Goal: Task Accomplishment & Management: Manage account settings

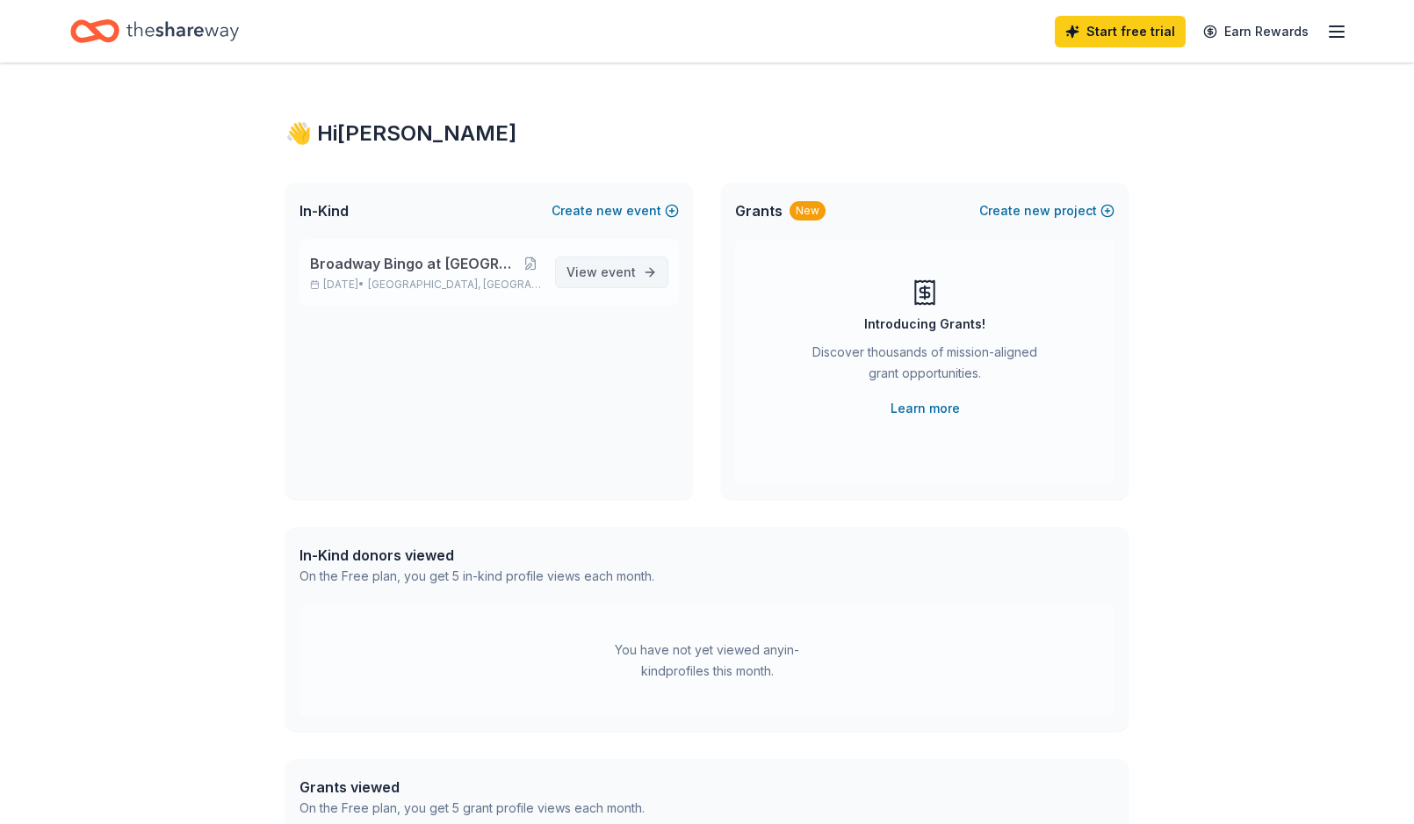
click at [616, 270] on span "event" at bounding box center [618, 271] width 35 height 15
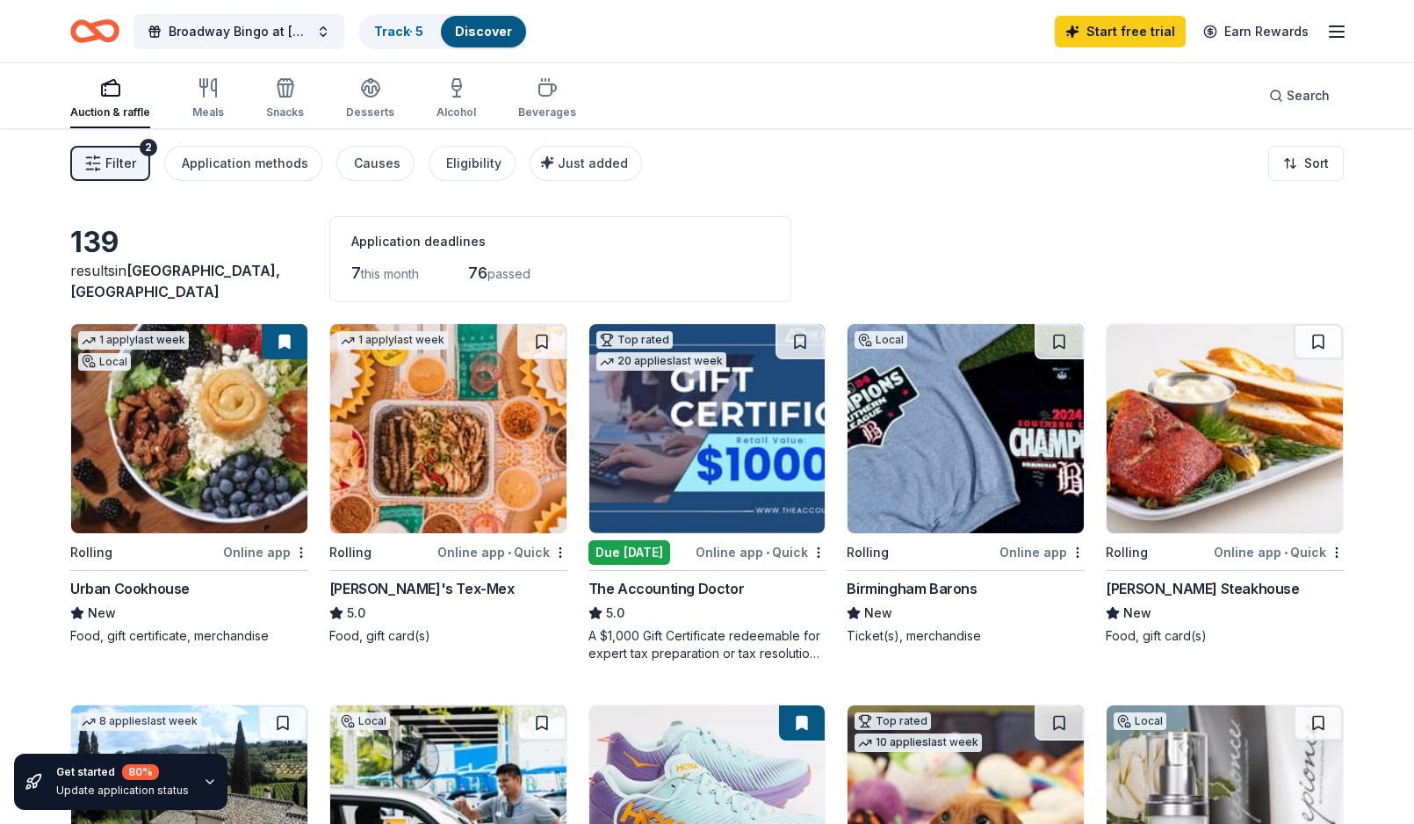
click at [113, 158] on span "Filter" at bounding box center [120, 163] width 31 height 21
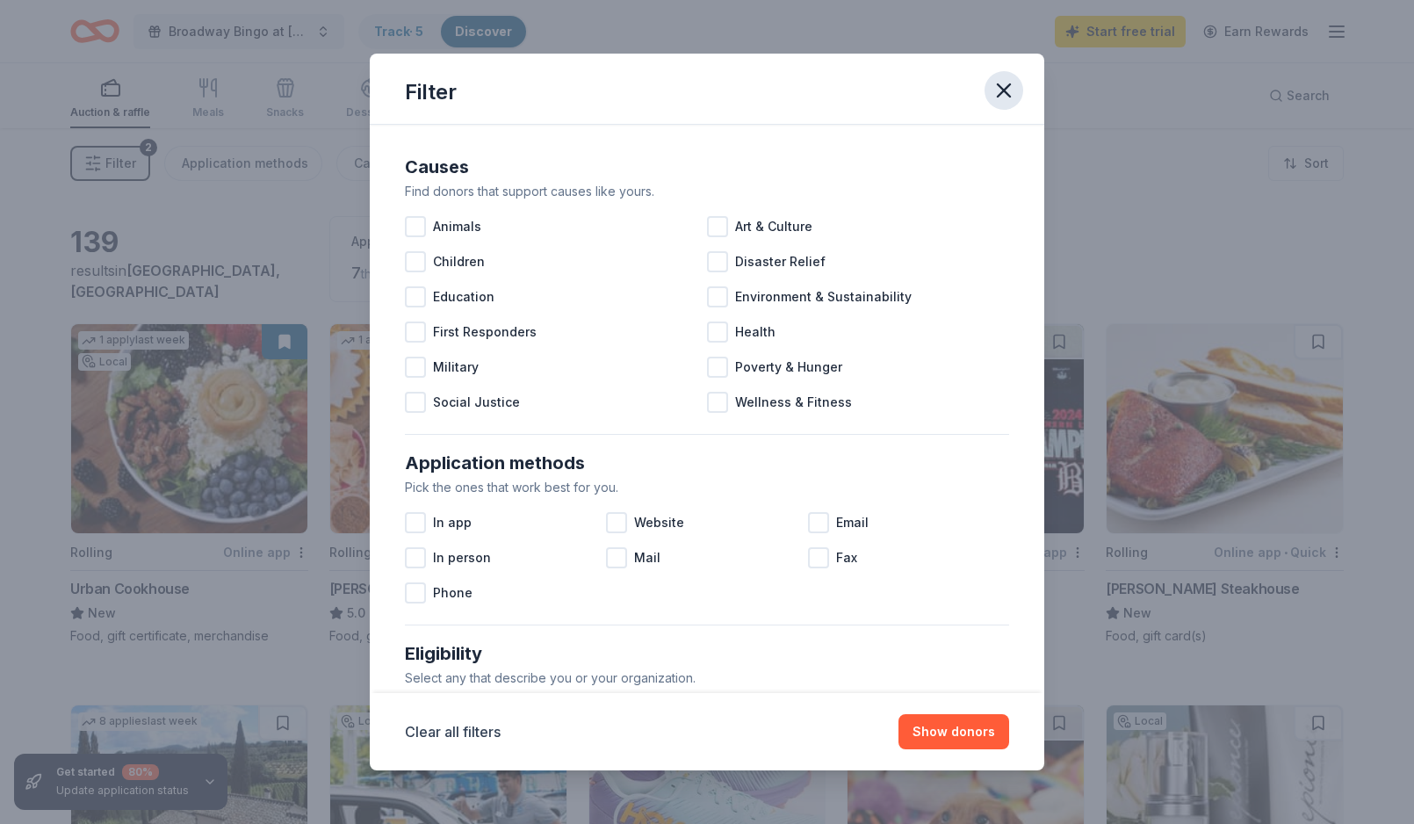
click at [1004, 85] on icon "button" at bounding box center [1003, 90] width 25 height 25
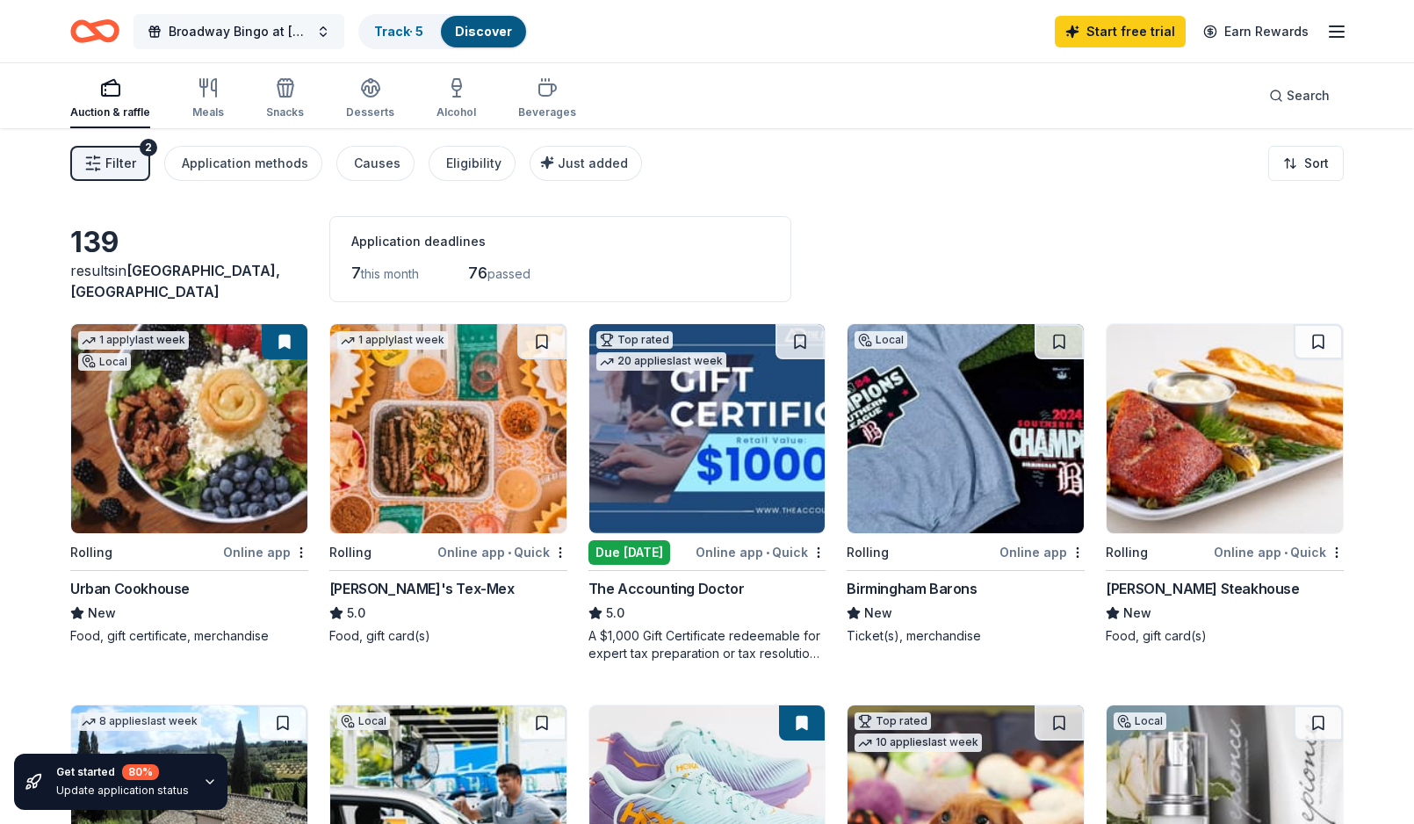
click at [247, 34] on span "Broadway Bingo at [GEOGRAPHIC_DATA][US_STATE]" at bounding box center [239, 31] width 141 height 21
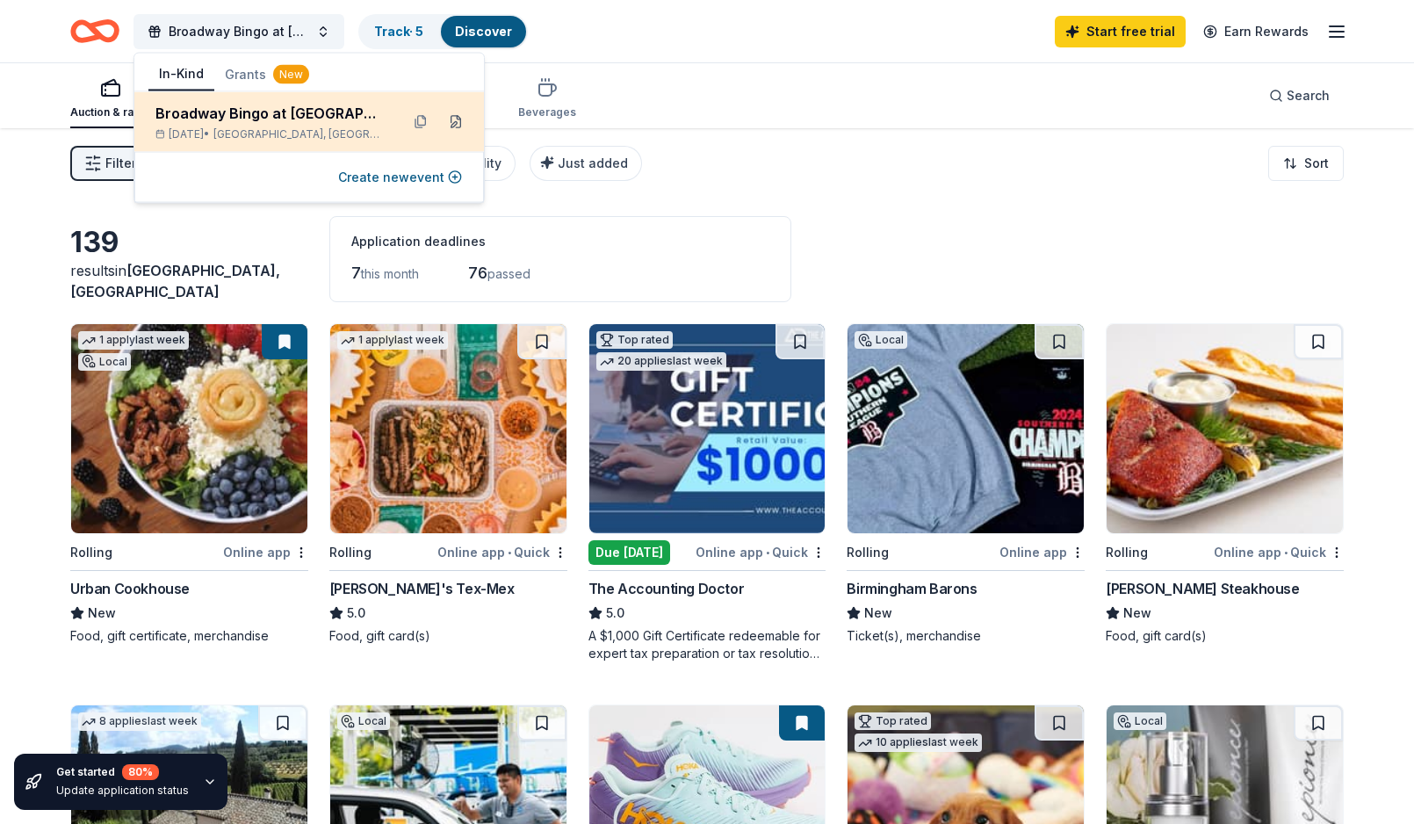
click at [458, 122] on button at bounding box center [456, 122] width 28 height 28
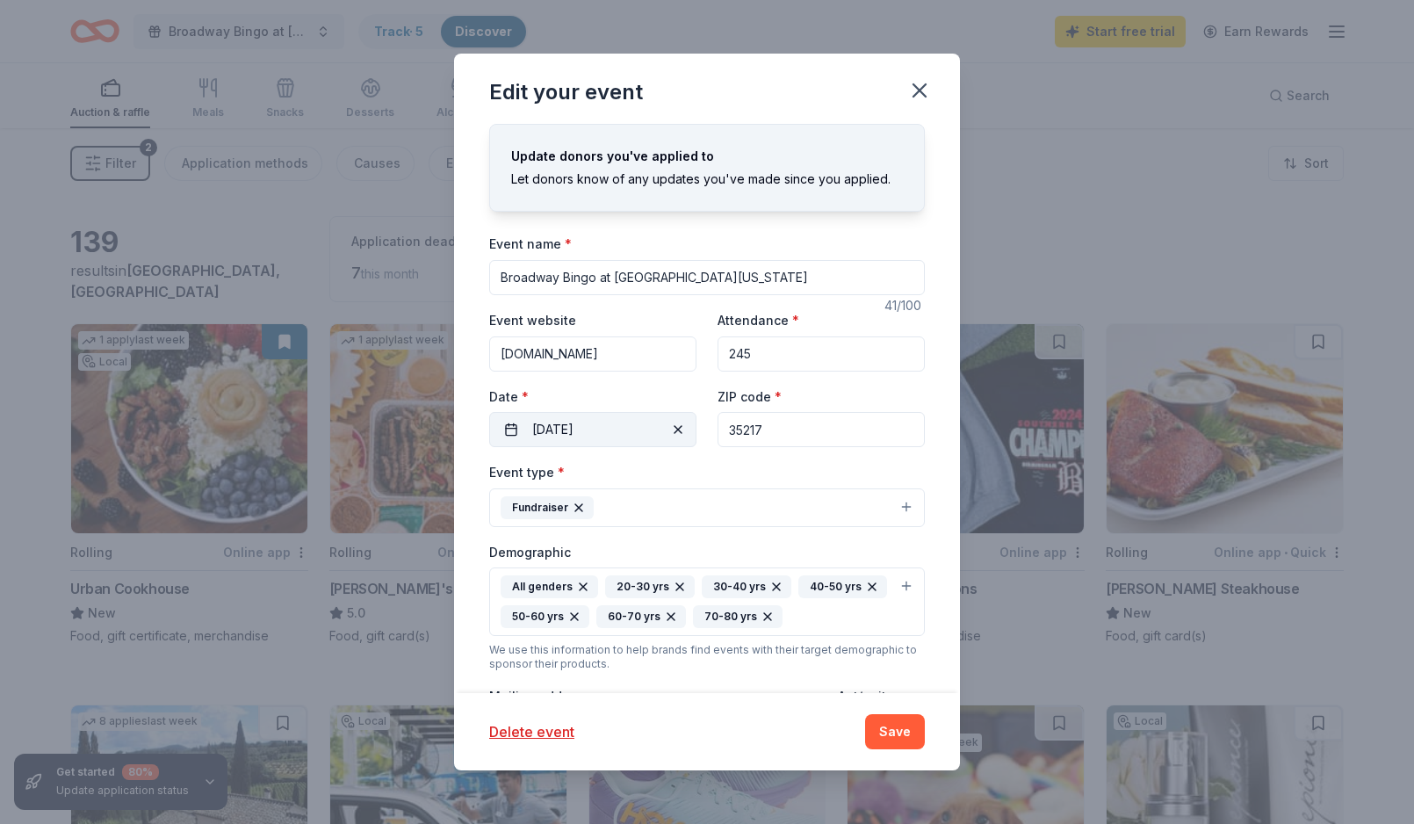
click at [551, 429] on button "10/20/2025" at bounding box center [592, 429] width 207 height 35
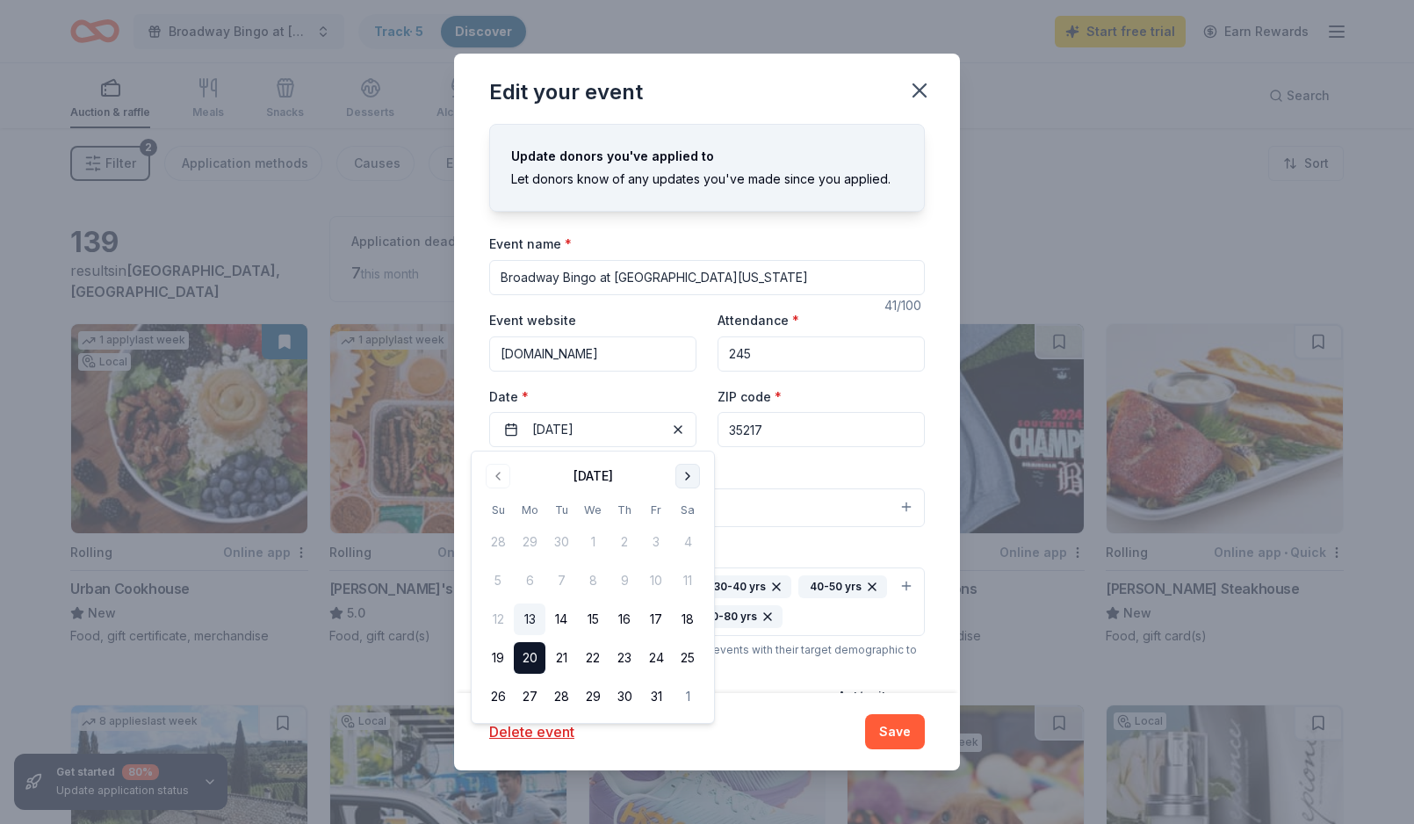
click at [683, 470] on button "Go to next month" at bounding box center [687, 476] width 25 height 25
click at [526, 652] on button "17" at bounding box center [530, 658] width 32 height 32
click at [897, 739] on button "Save" at bounding box center [895, 731] width 60 height 35
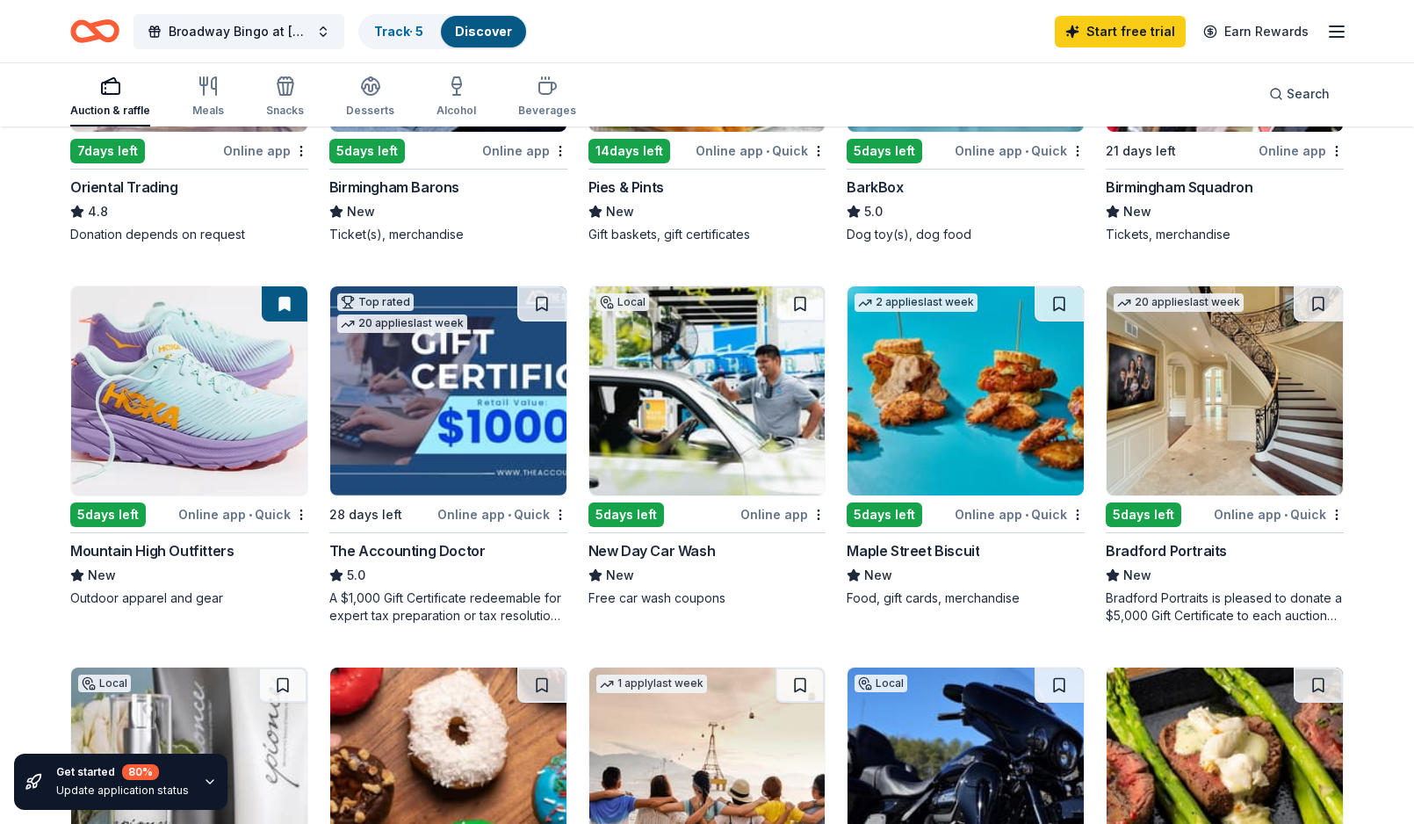
scroll to position [772, 0]
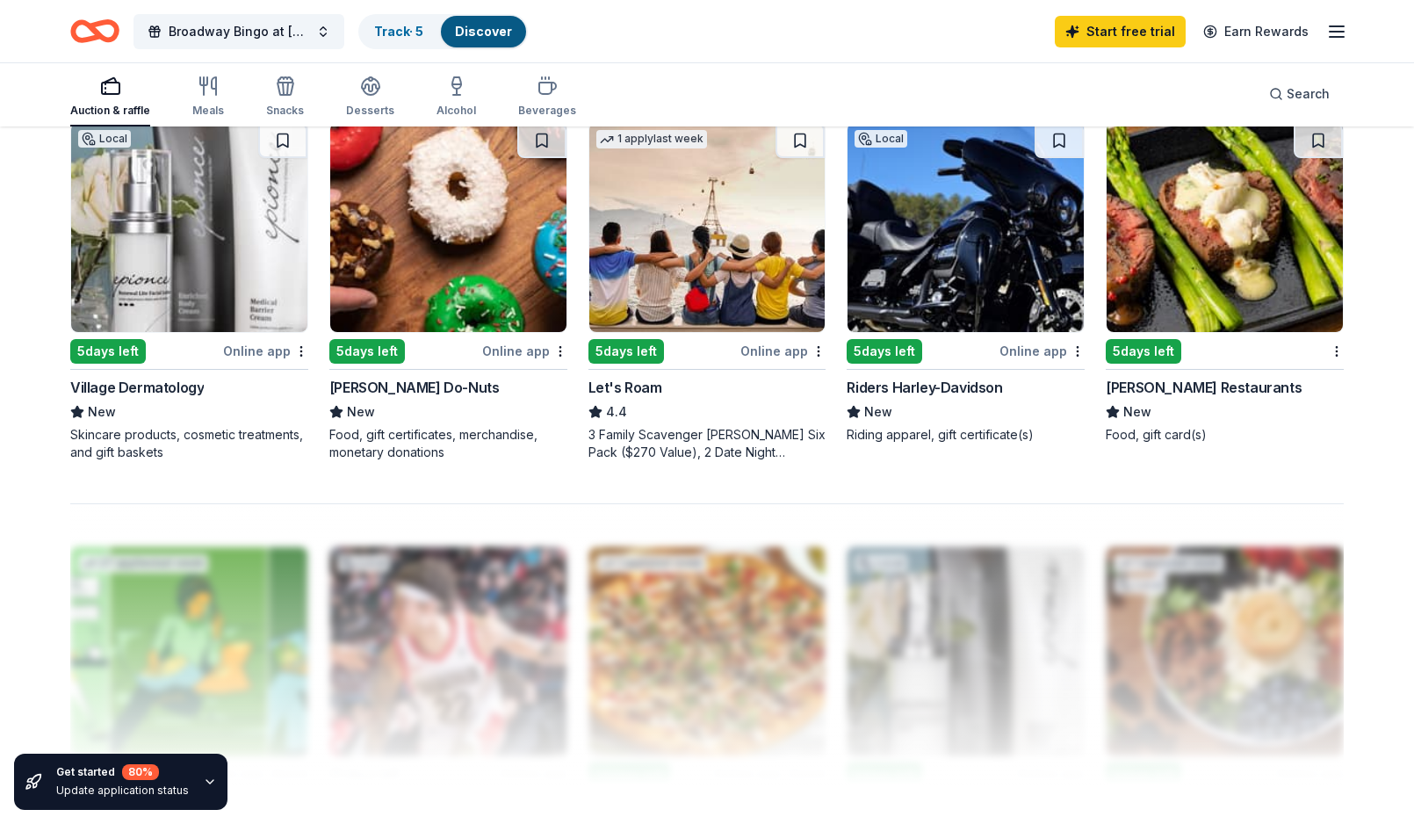
scroll to position [1296, 0]
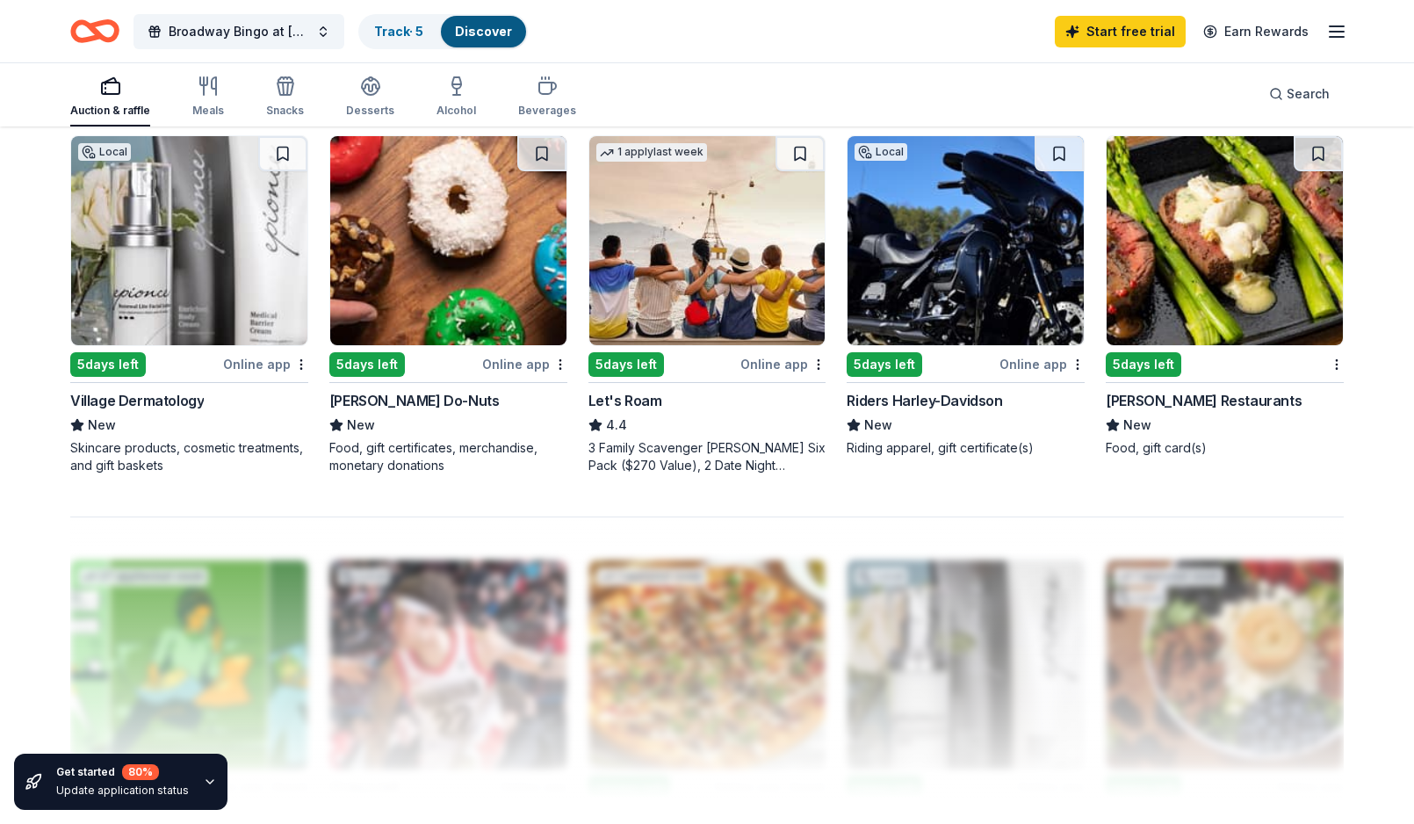
click at [369, 362] on div "5 days left" at bounding box center [367, 364] width 76 height 25
click at [220, 24] on span "Broadway Bingo at [GEOGRAPHIC_DATA][US_STATE]" at bounding box center [239, 31] width 141 height 21
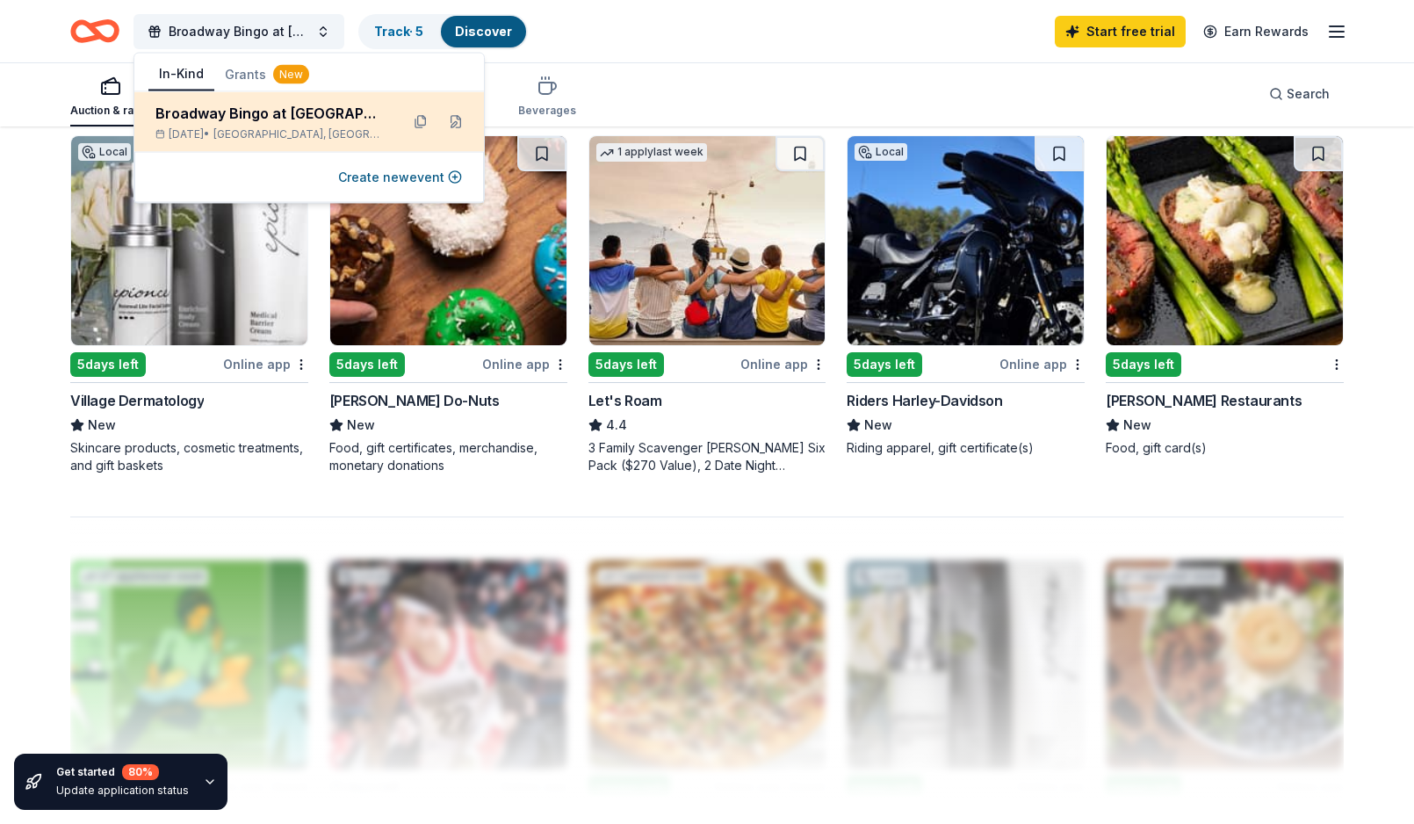
click at [284, 127] on span "[GEOGRAPHIC_DATA], [GEOGRAPHIC_DATA]" at bounding box center [299, 134] width 172 height 14
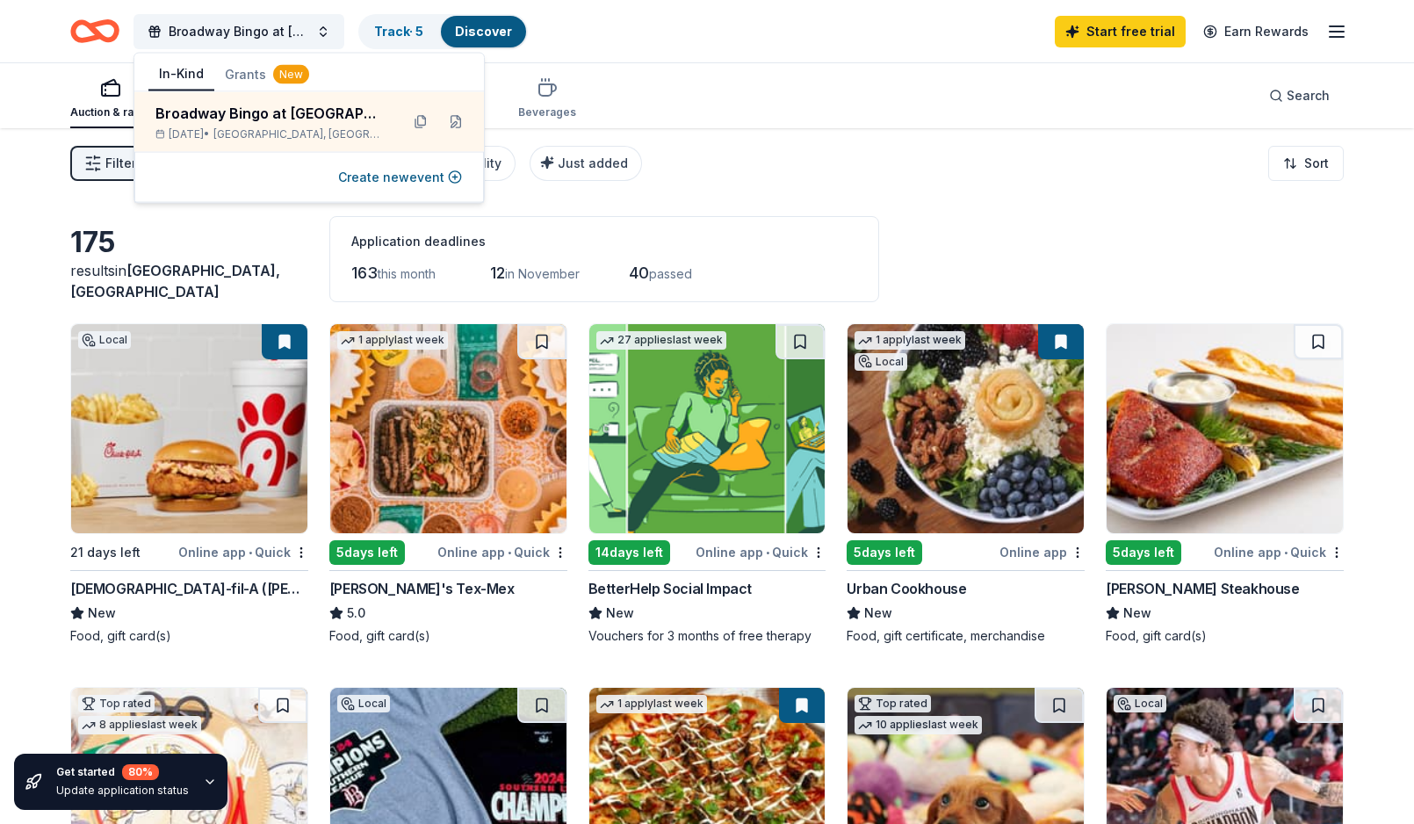
click at [710, 99] on div "Auction & raffle Meals Snacks Desserts Alcohol Beverages Search" at bounding box center [706, 95] width 1273 height 65
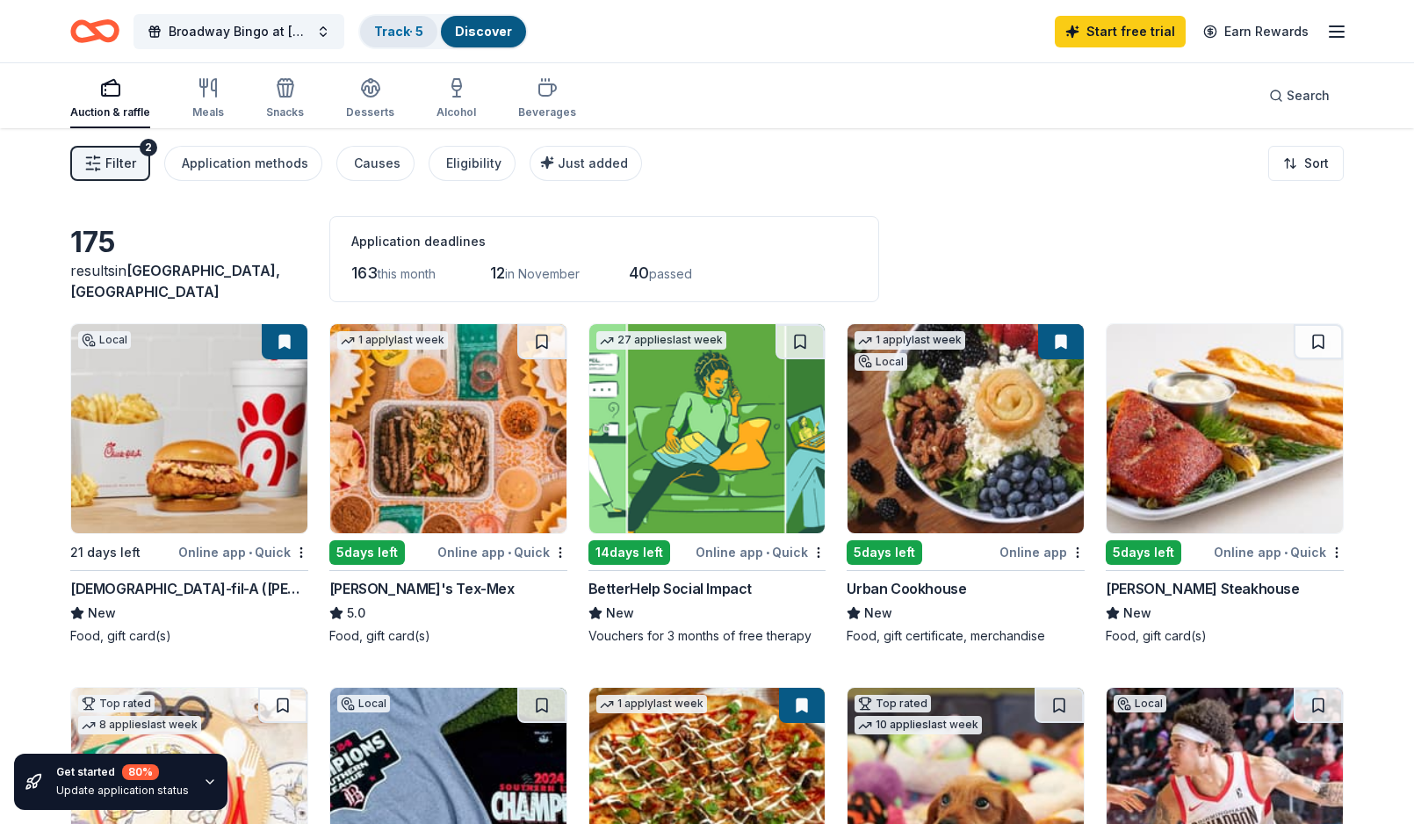
click at [399, 27] on link "Track · 5" at bounding box center [398, 31] width 49 height 15
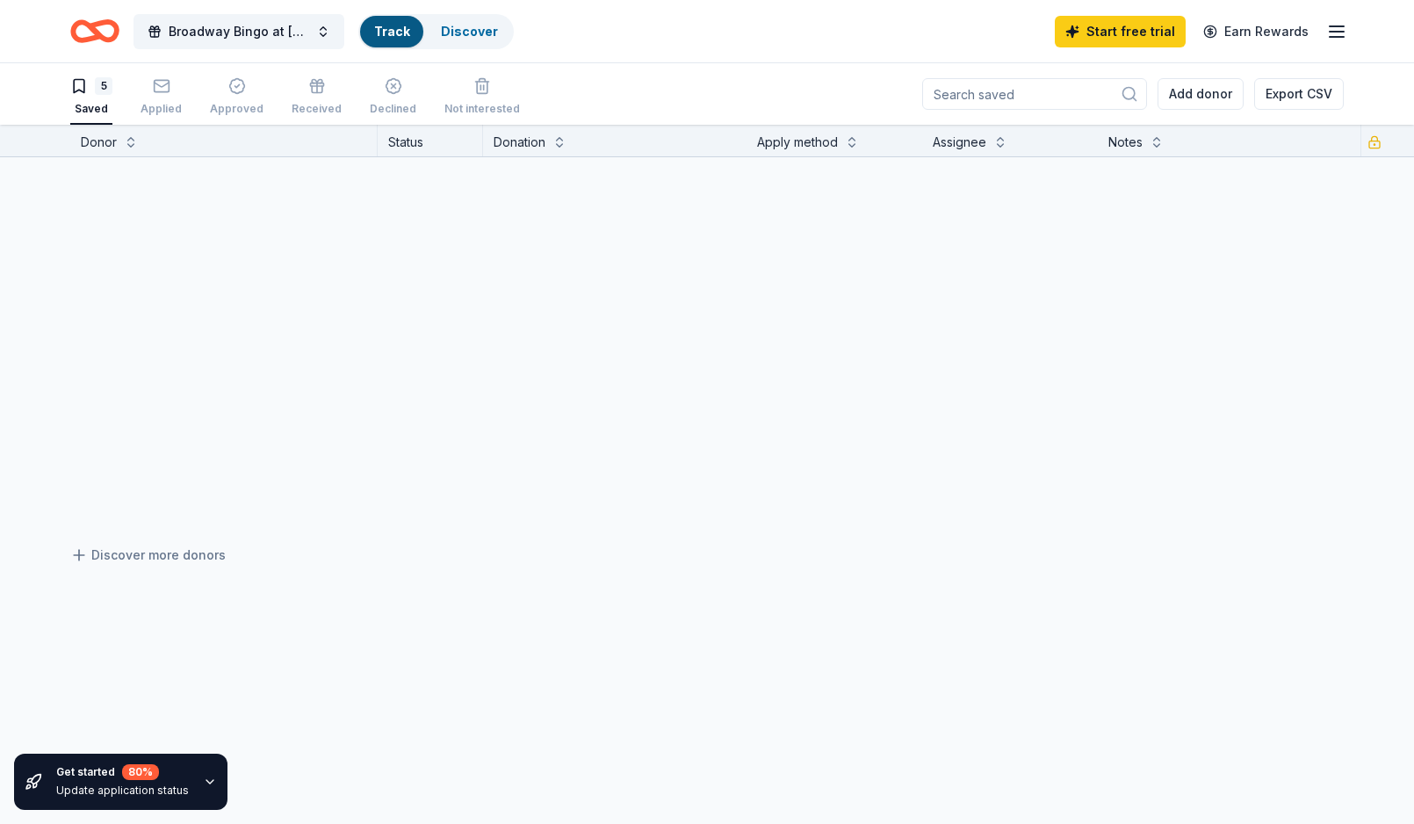
scroll to position [1, 0]
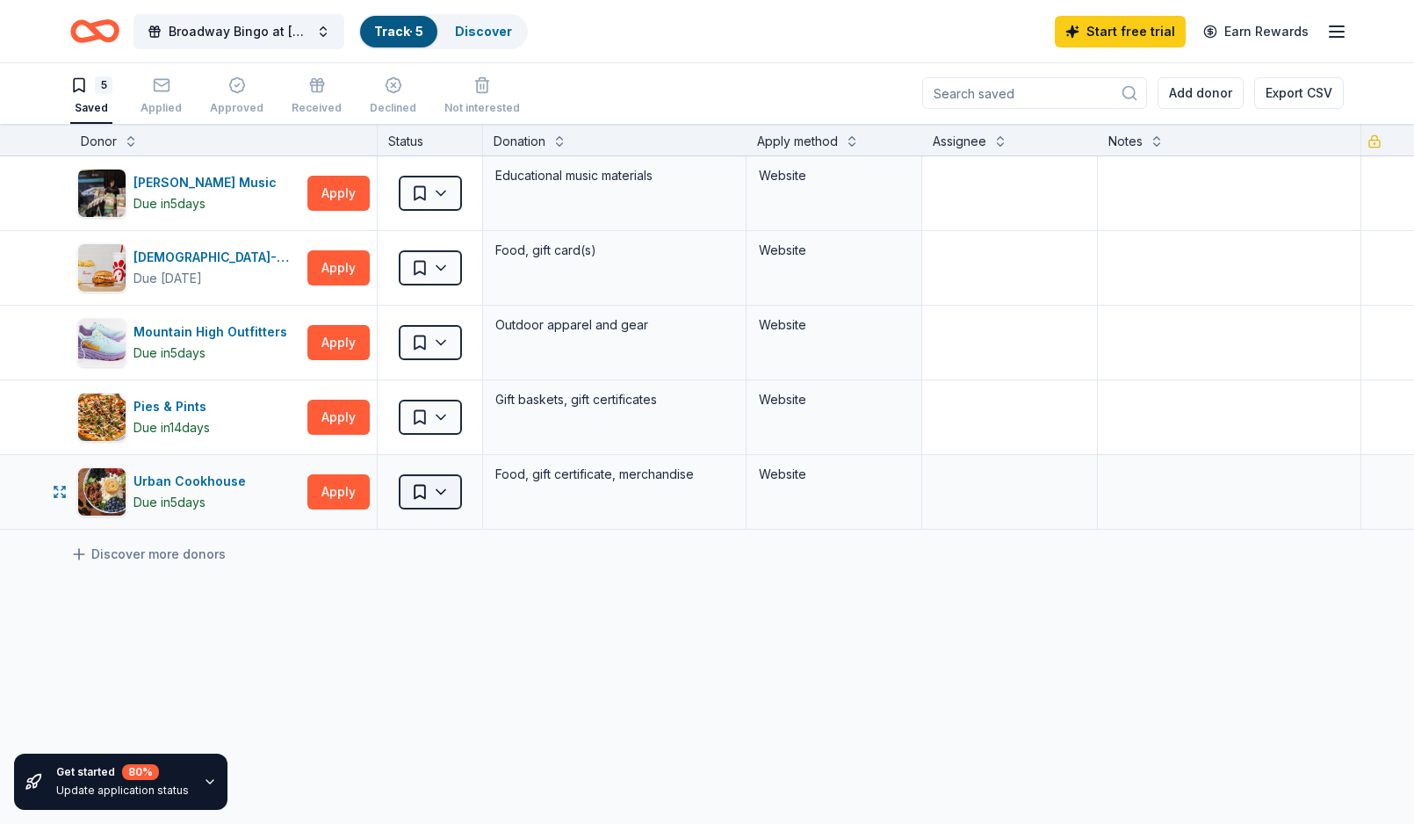
click at [445, 494] on html "Broadway Bingo at [GEOGRAPHIC_DATA][US_STATE] · 5 Discover Start free trial Ear…" at bounding box center [707, 411] width 1414 height 824
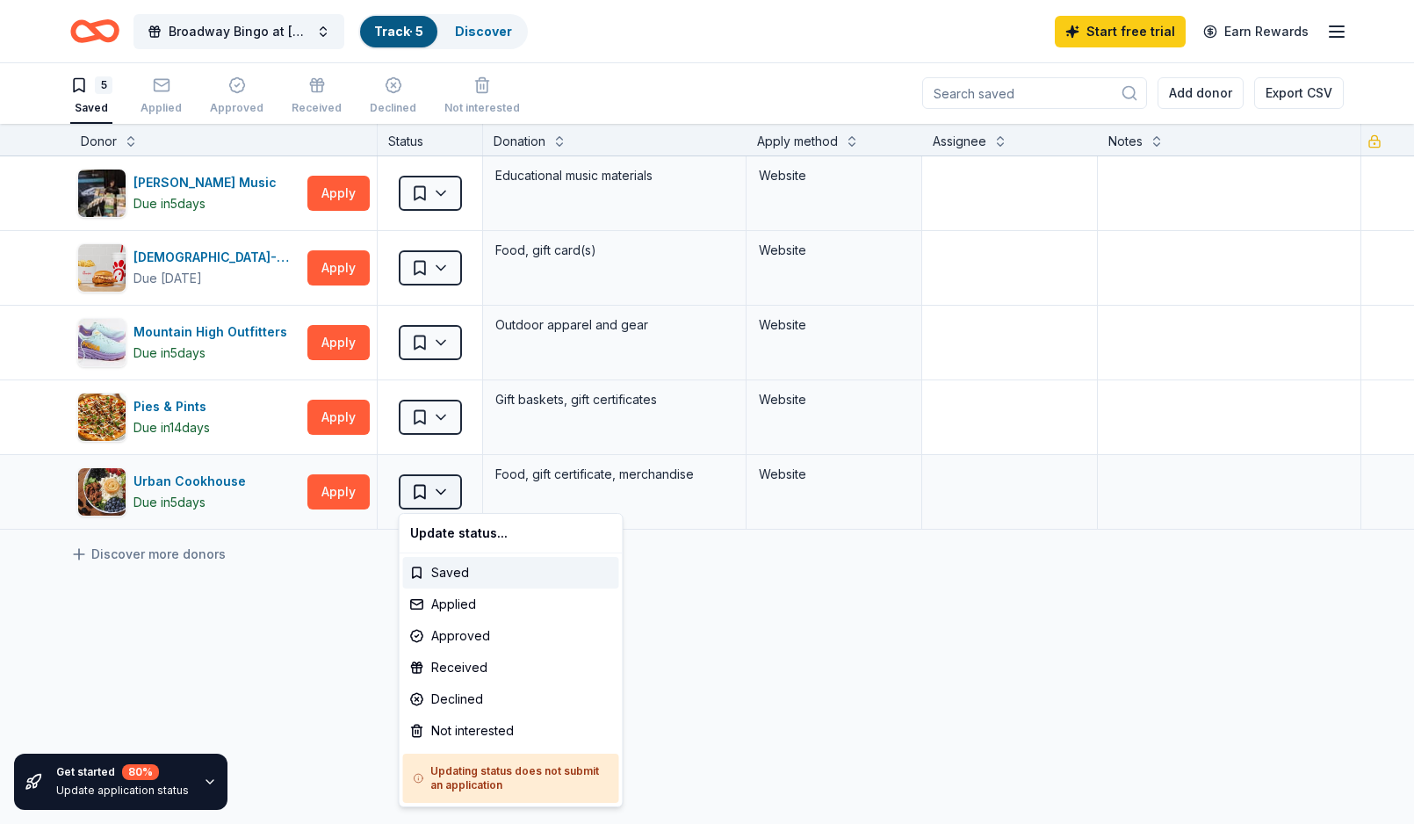
click at [445, 494] on html "Broadway Bingo at [GEOGRAPHIC_DATA][US_STATE] · 5 Discover Start free trial Ear…" at bounding box center [707, 411] width 1414 height 824
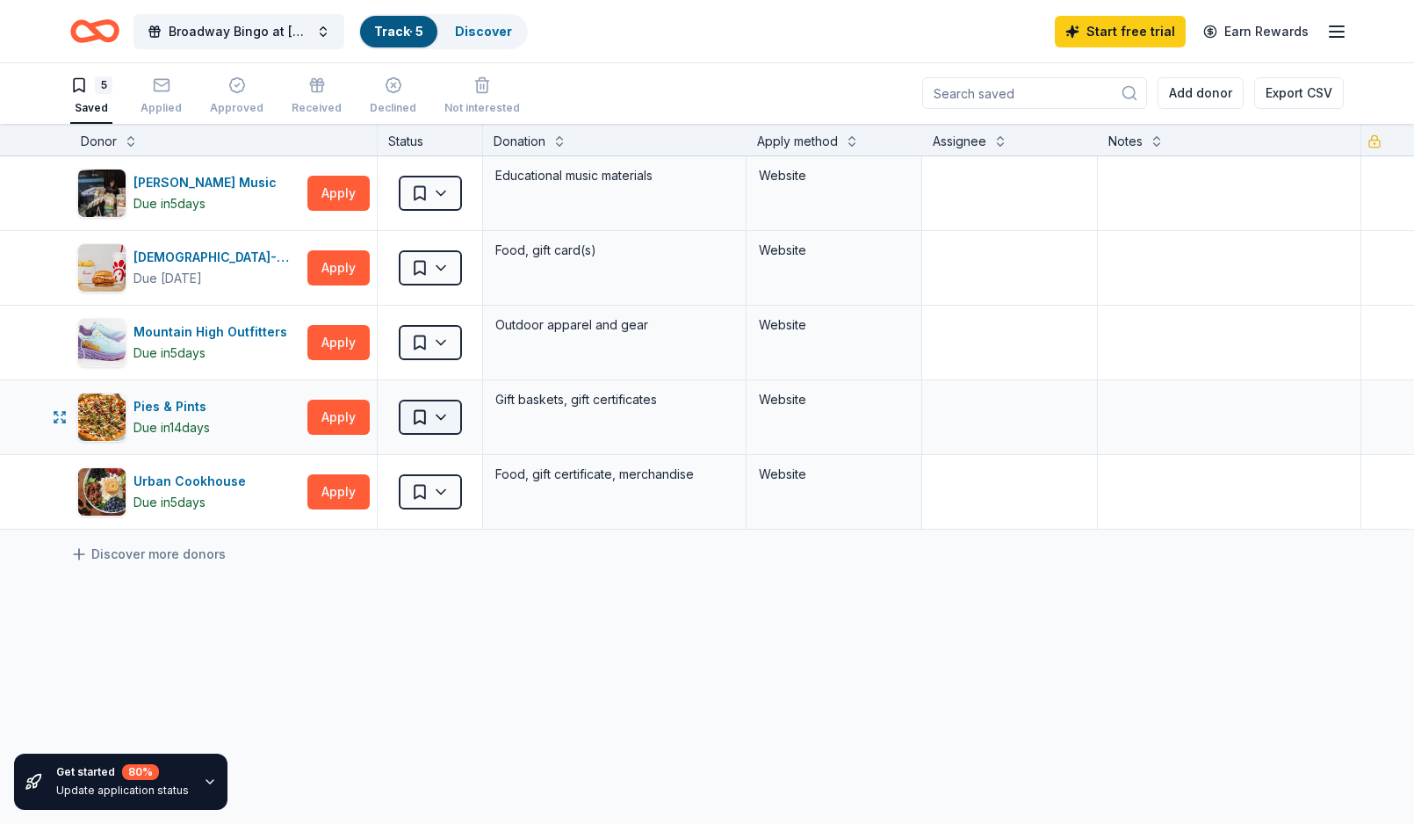
click at [438, 420] on html "Broadway Bingo at [GEOGRAPHIC_DATA][US_STATE] · 5 Discover Start free trial Ear…" at bounding box center [707, 411] width 1414 height 824
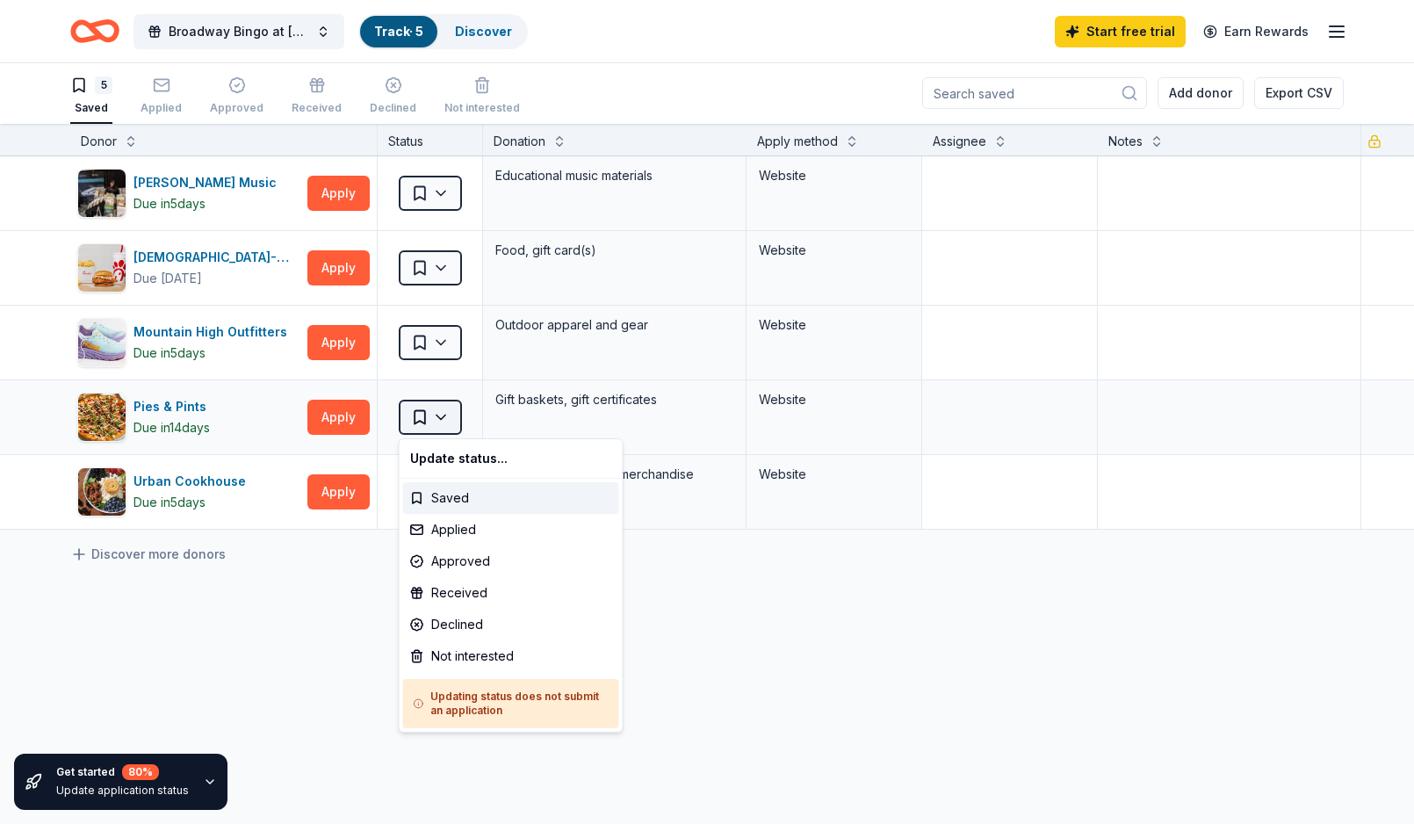
click at [438, 420] on html "Broadway Bingo at [GEOGRAPHIC_DATA][US_STATE] · 5 Discover Start free trial Ear…" at bounding box center [707, 411] width 1414 height 824
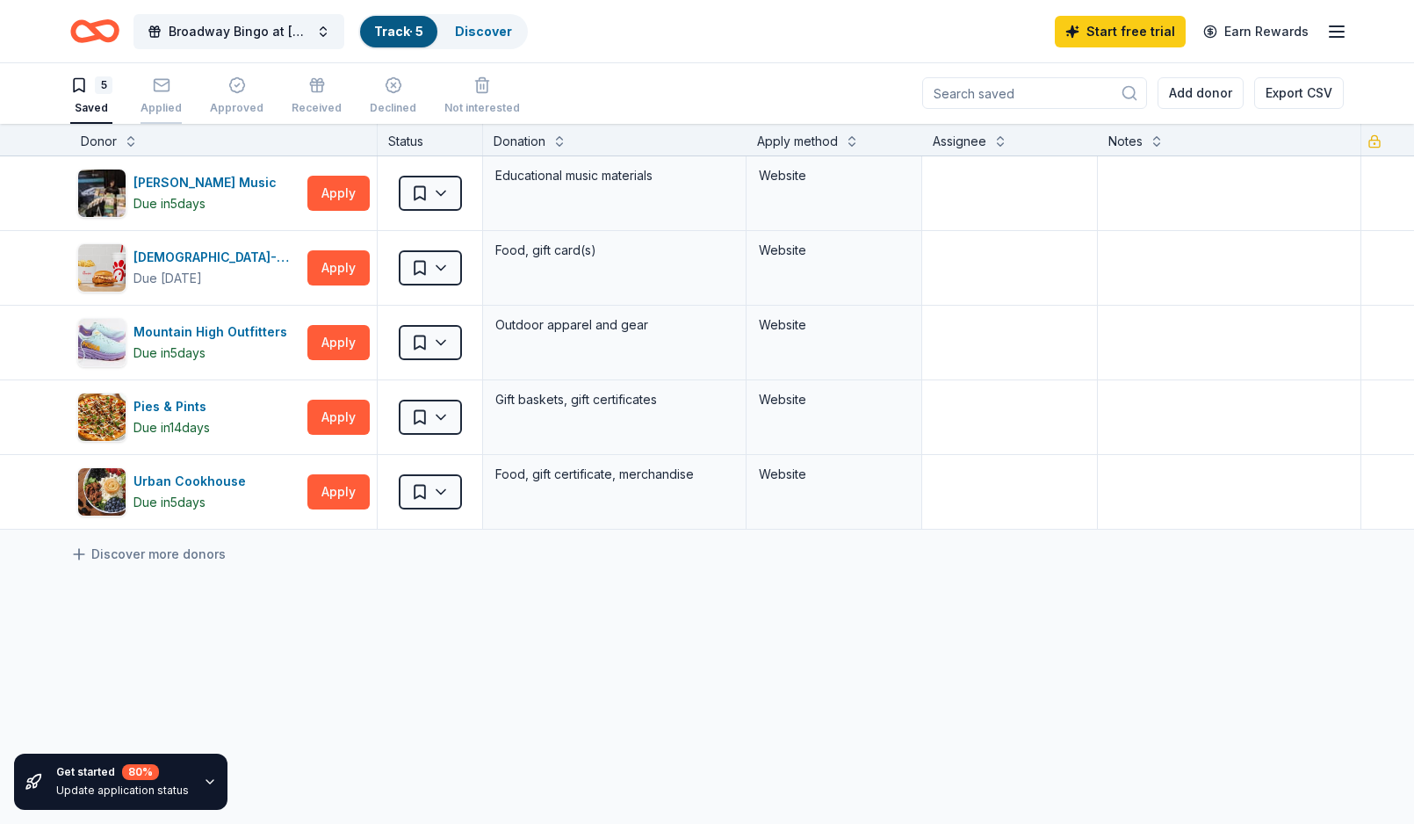
click at [165, 82] on icon "button" at bounding box center [161, 84] width 15 height 4
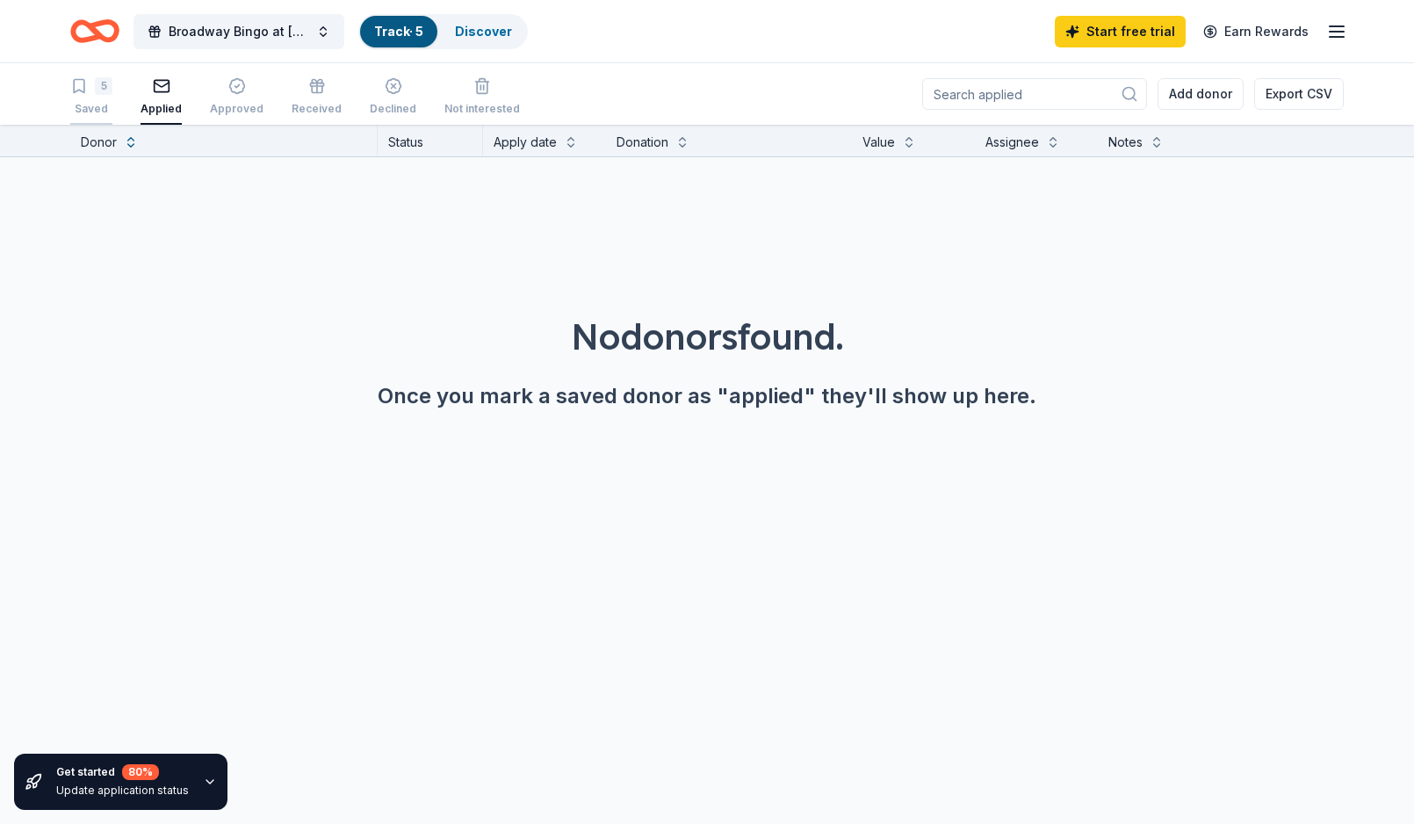
click at [78, 83] on icon "button" at bounding box center [79, 86] width 18 height 18
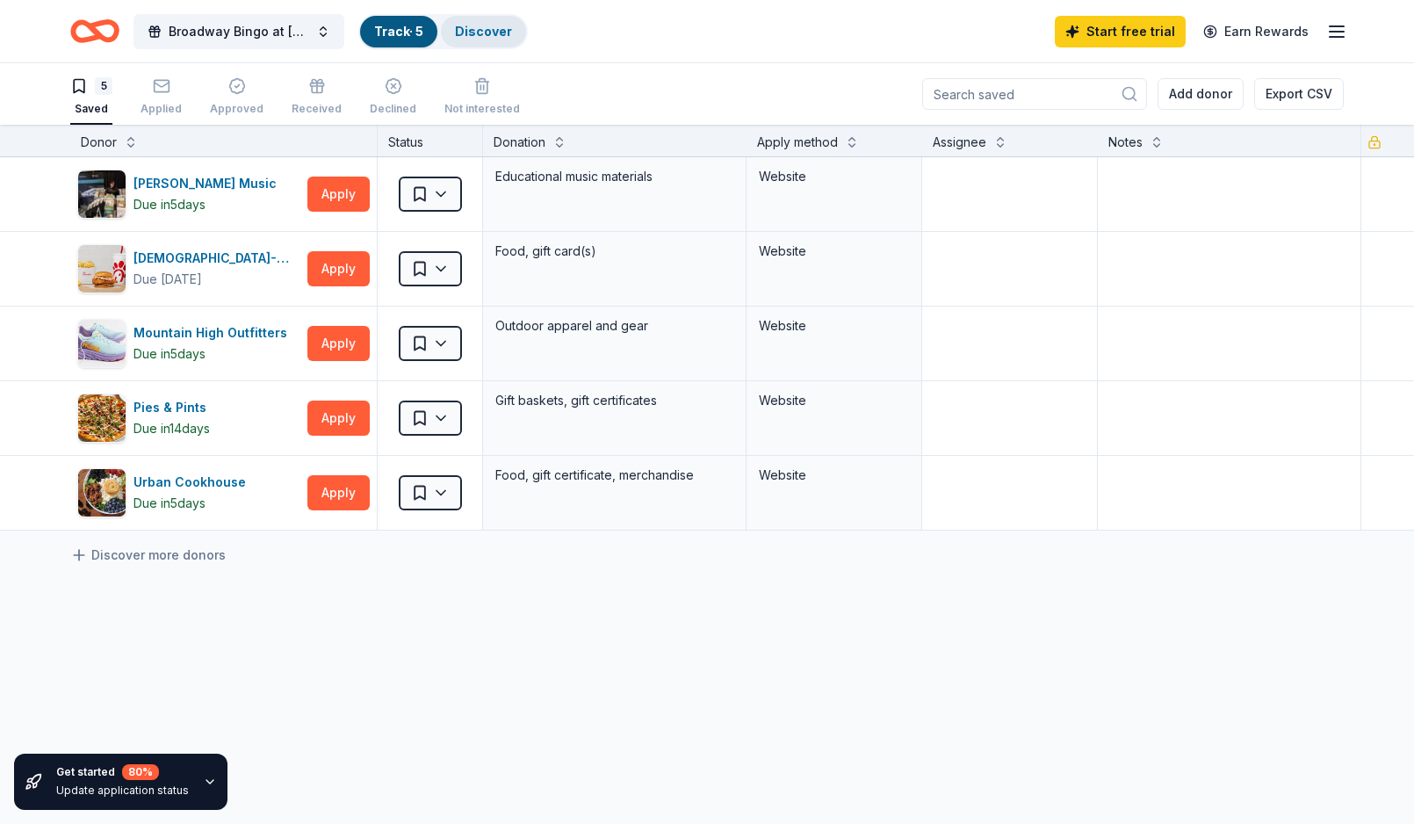
click at [458, 29] on link "Discover" at bounding box center [483, 31] width 57 height 15
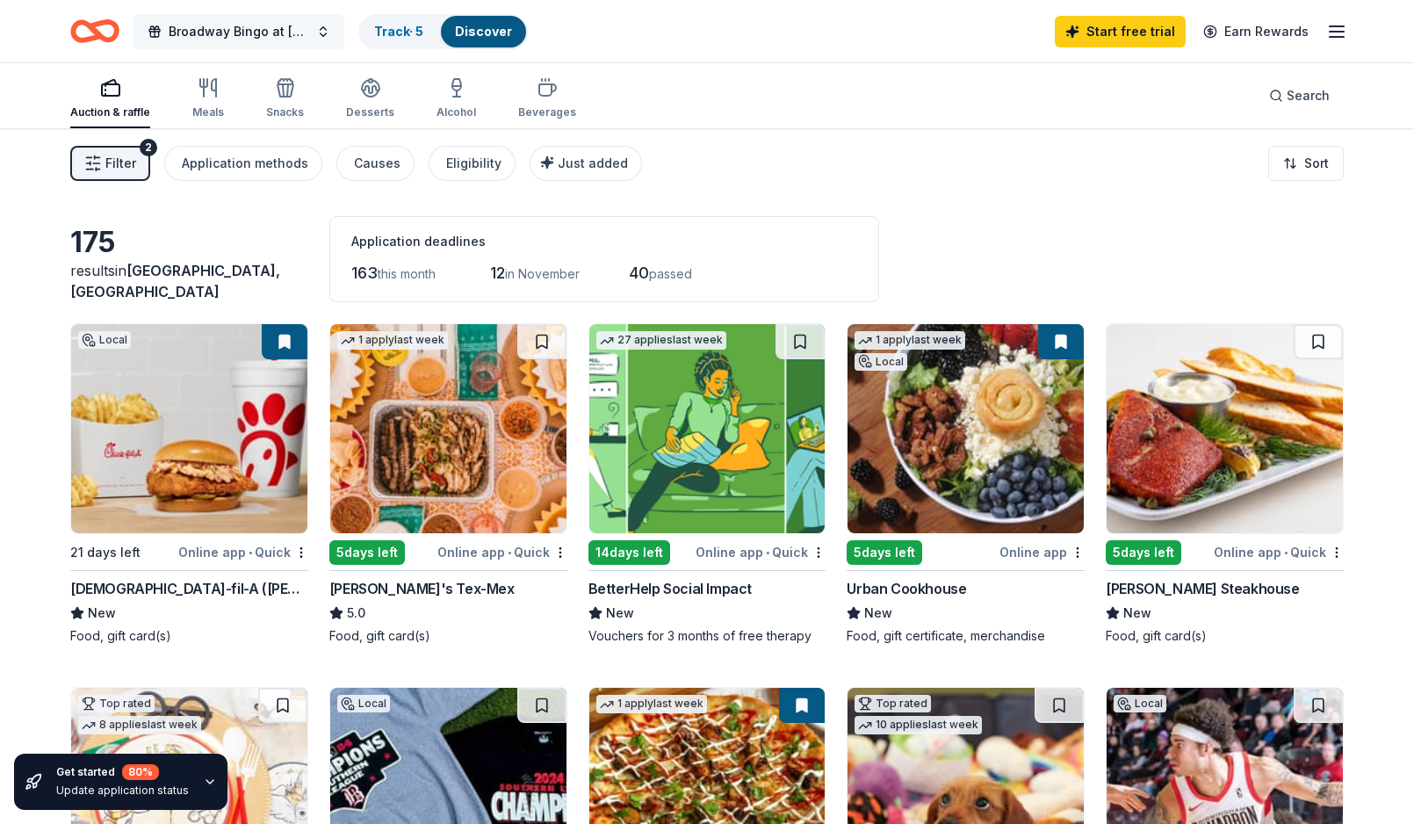
click at [279, 31] on span "Broadway Bingo at [GEOGRAPHIC_DATA][US_STATE]" at bounding box center [239, 31] width 141 height 21
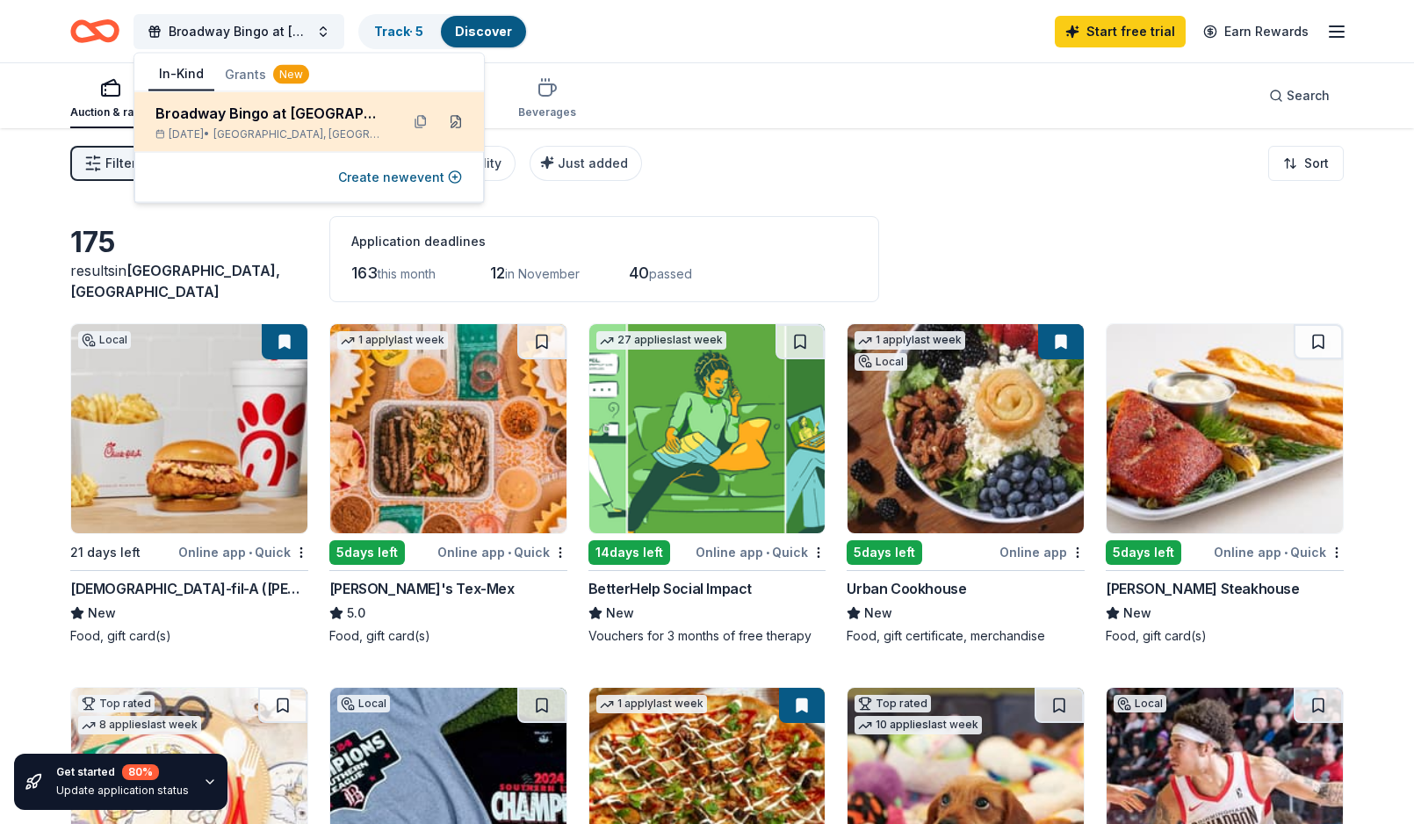
click at [450, 119] on button at bounding box center [456, 122] width 28 height 28
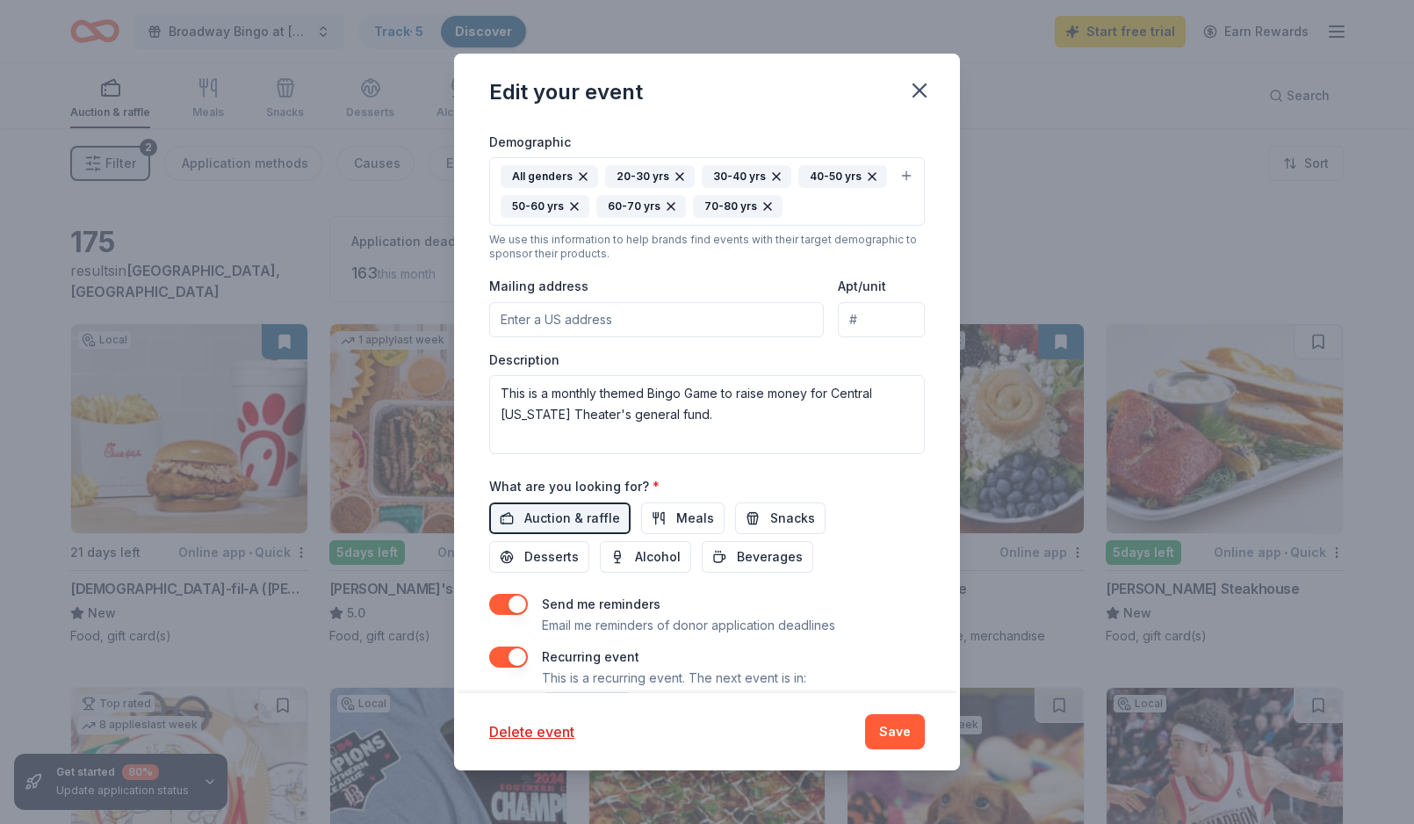
scroll to position [411, 0]
click at [676, 515] on span "Meals" at bounding box center [695, 517] width 38 height 21
click at [737, 558] on span "Beverages" at bounding box center [770, 555] width 66 height 21
click at [579, 545] on span "Desserts" at bounding box center [551, 555] width 54 height 21
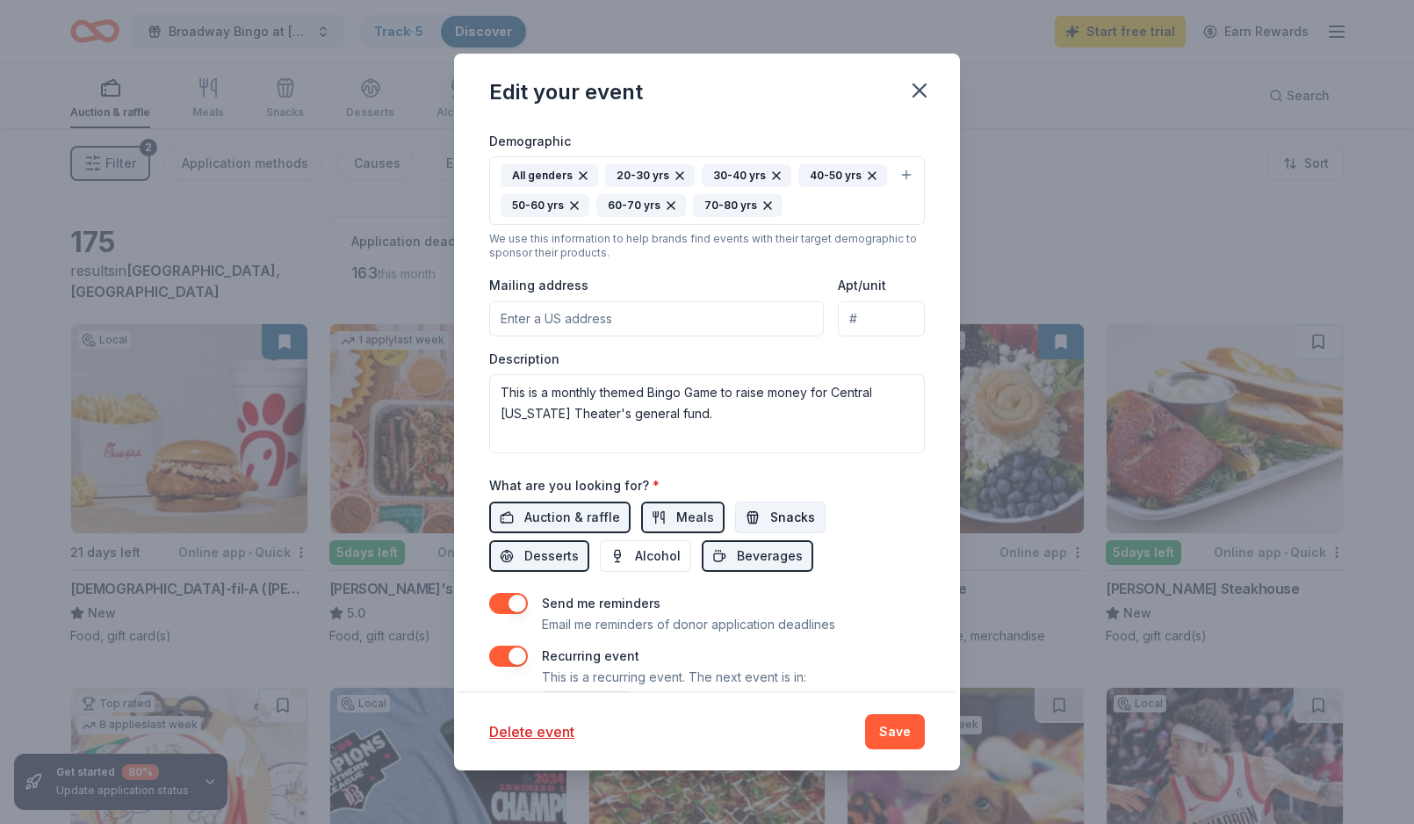
click at [782, 523] on span "Snacks" at bounding box center [792, 517] width 45 height 21
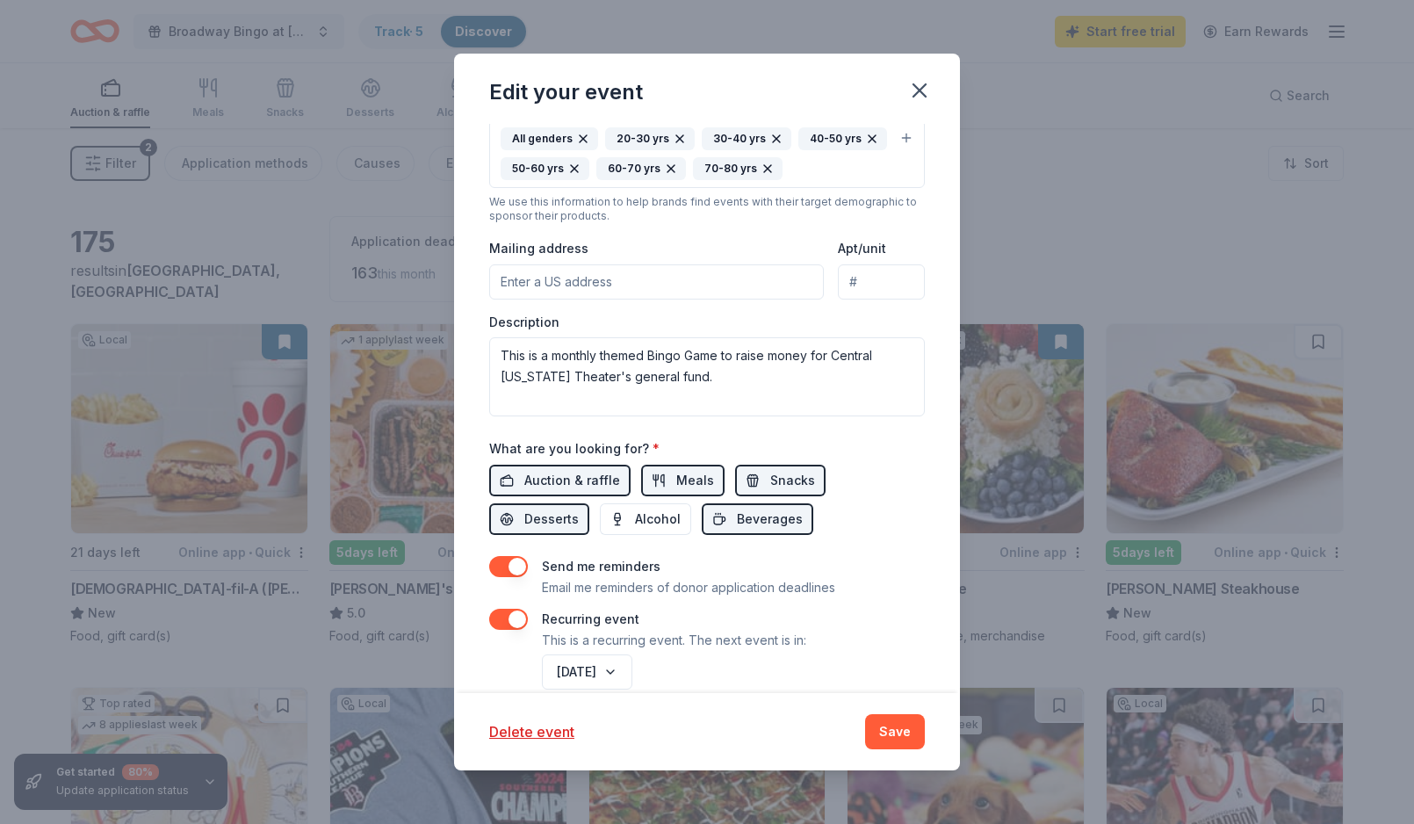
scroll to position [476, 0]
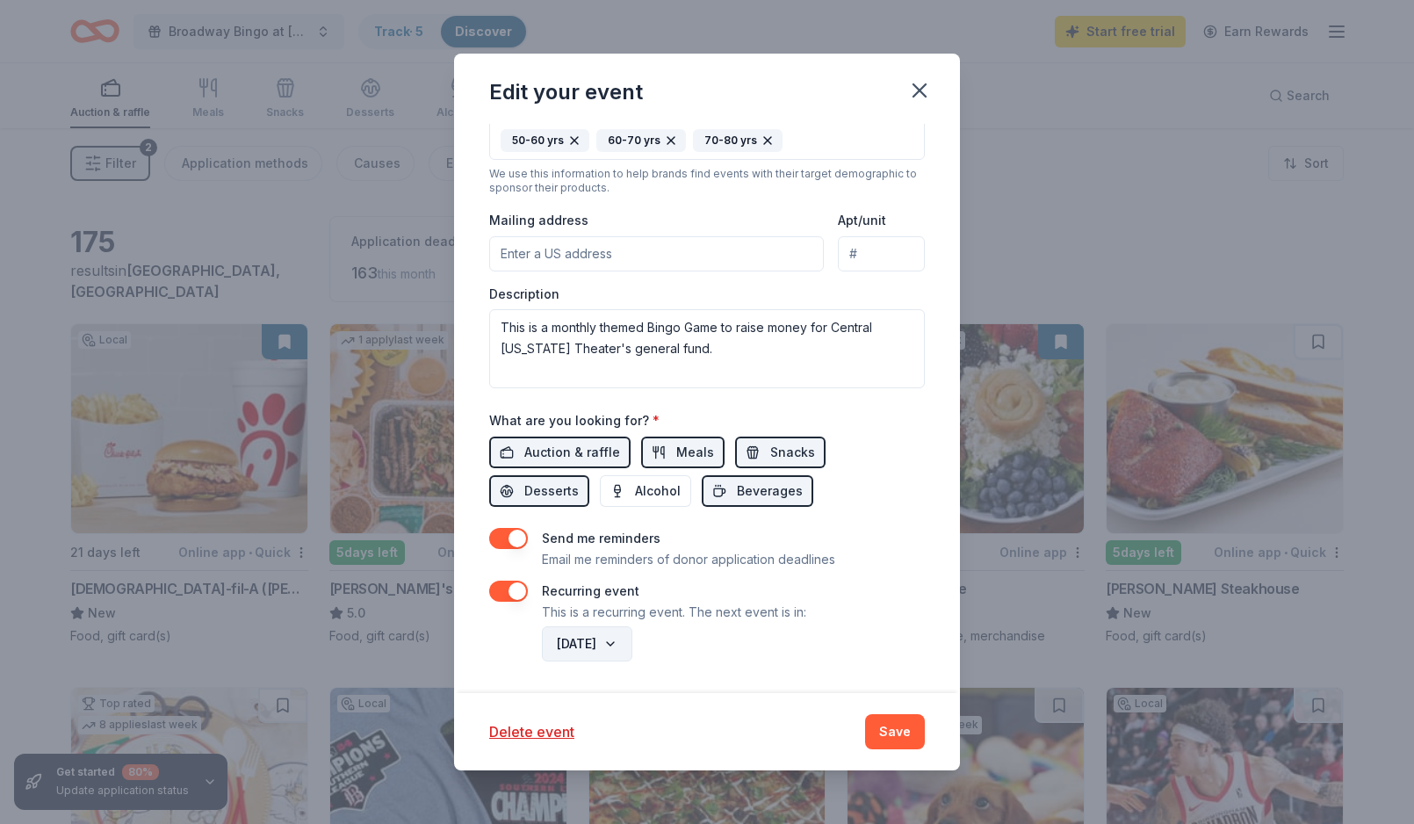
click at [632, 641] on button "[DATE]" at bounding box center [587, 643] width 90 height 35
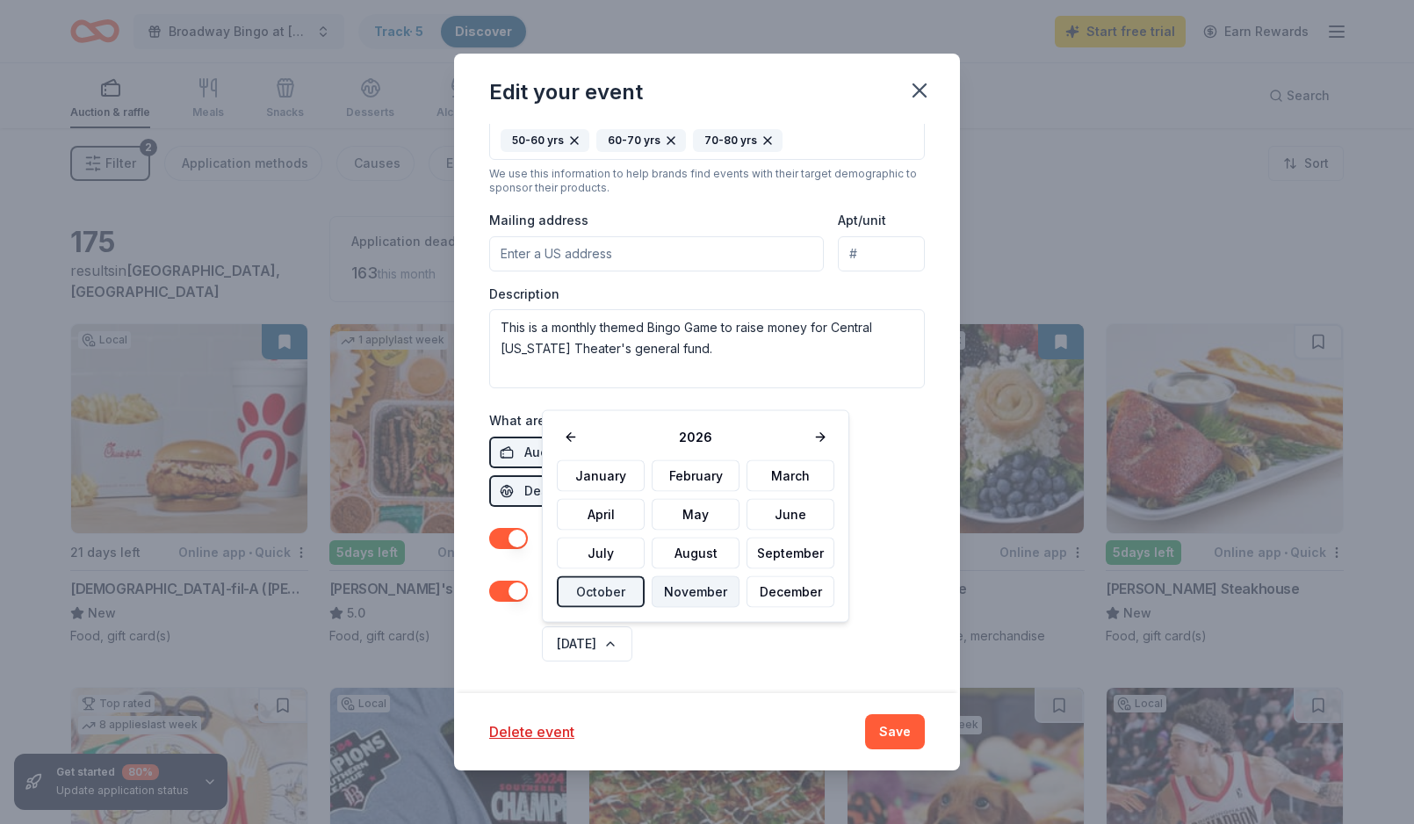
click at [671, 598] on button "November" at bounding box center [696, 592] width 88 height 32
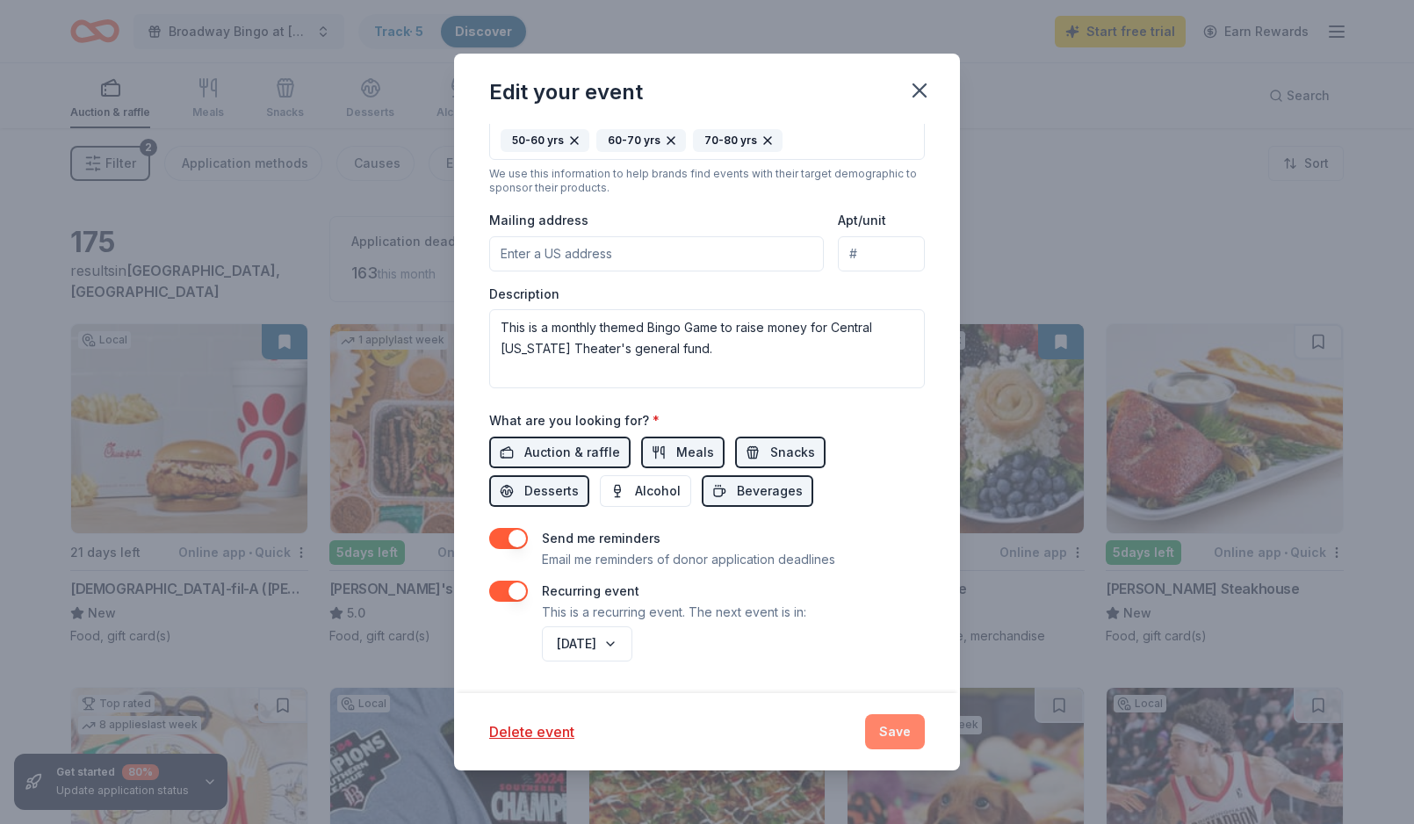
click at [885, 733] on button "Save" at bounding box center [895, 731] width 60 height 35
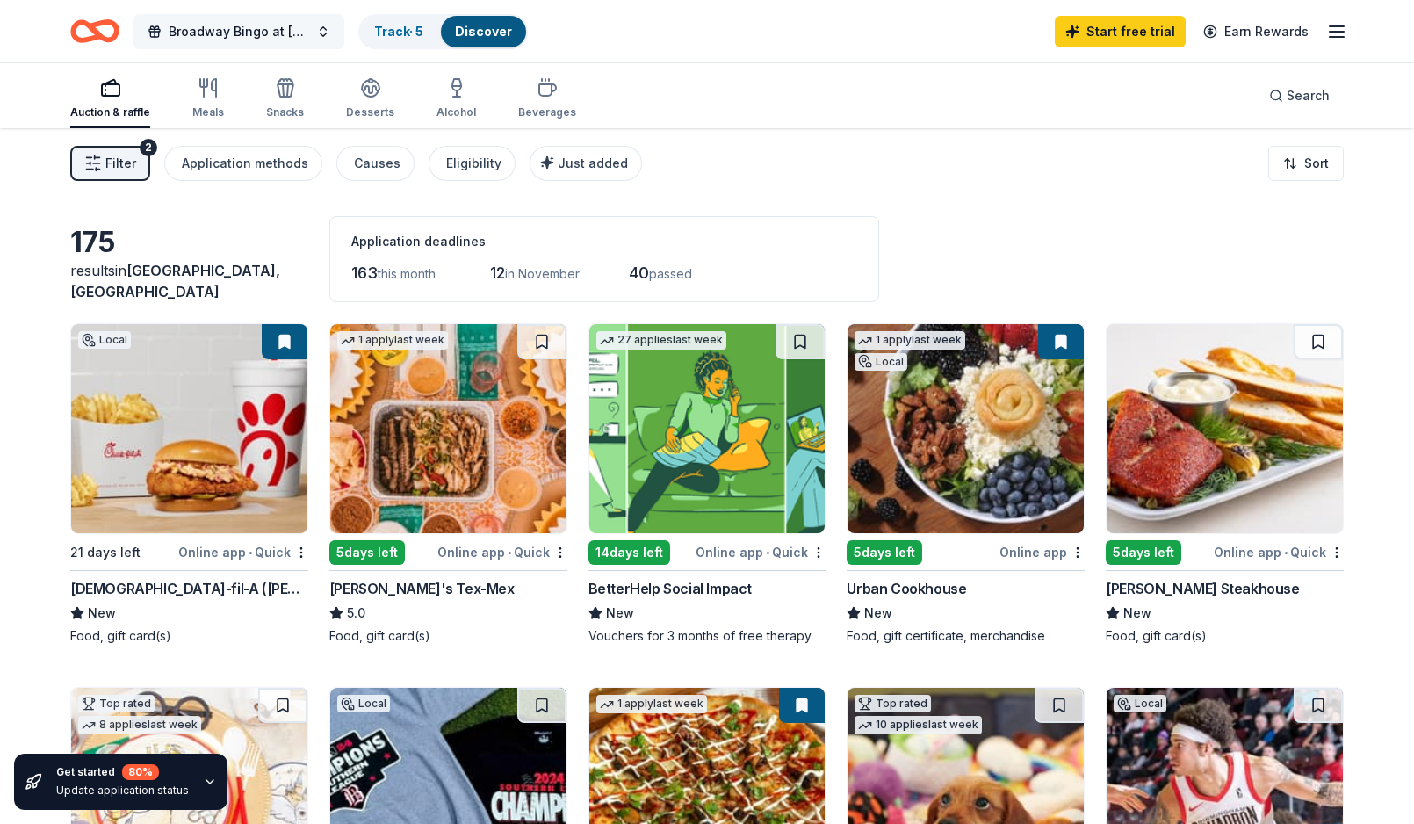
click at [249, 33] on span "Broadway Bingo at [GEOGRAPHIC_DATA][US_STATE]" at bounding box center [239, 31] width 141 height 21
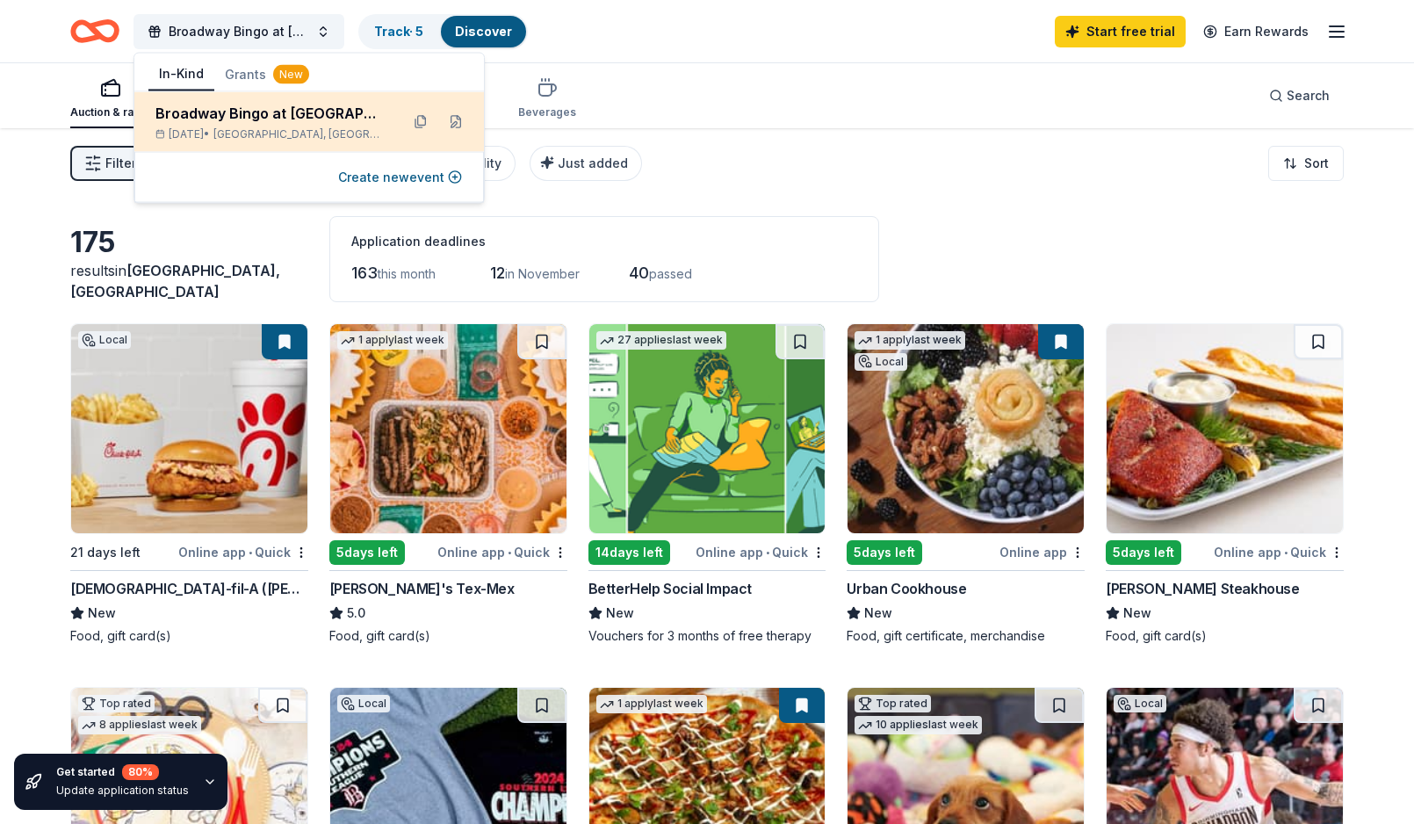
click at [261, 128] on span "[GEOGRAPHIC_DATA], [GEOGRAPHIC_DATA]" at bounding box center [299, 134] width 172 height 14
click at [458, 126] on button at bounding box center [456, 122] width 28 height 28
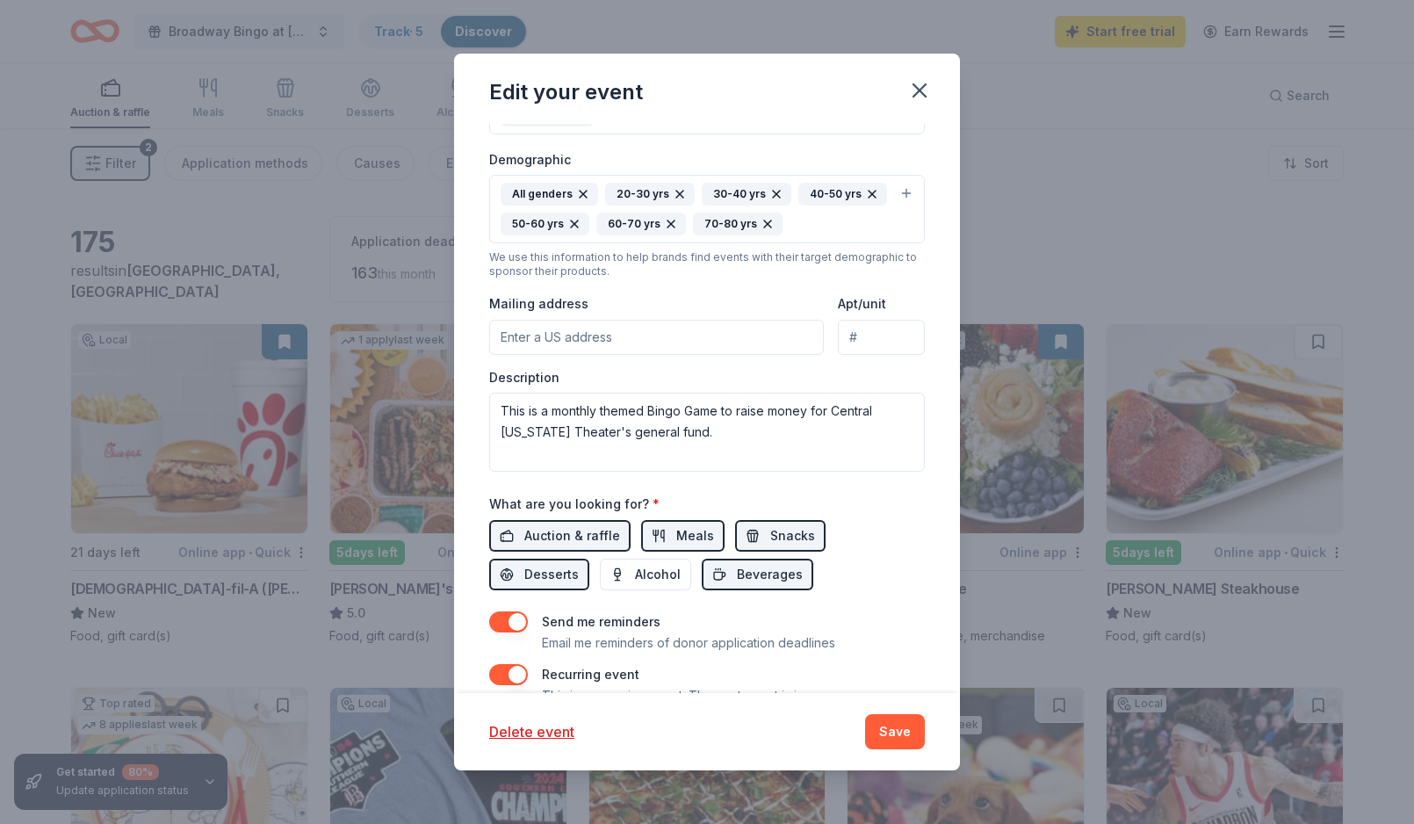
scroll to position [476, 0]
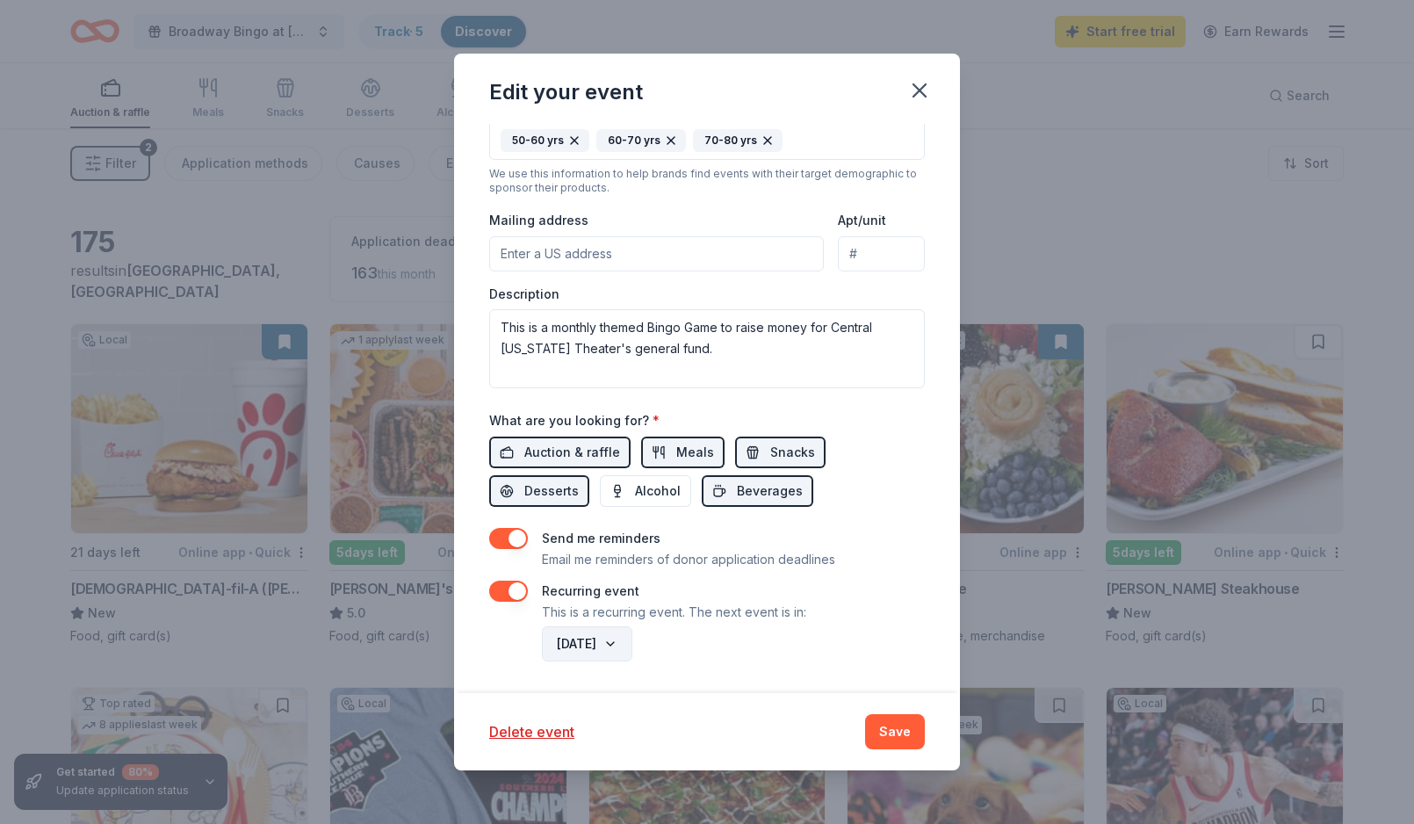
click at [632, 642] on button "[DATE]" at bounding box center [587, 643] width 90 height 35
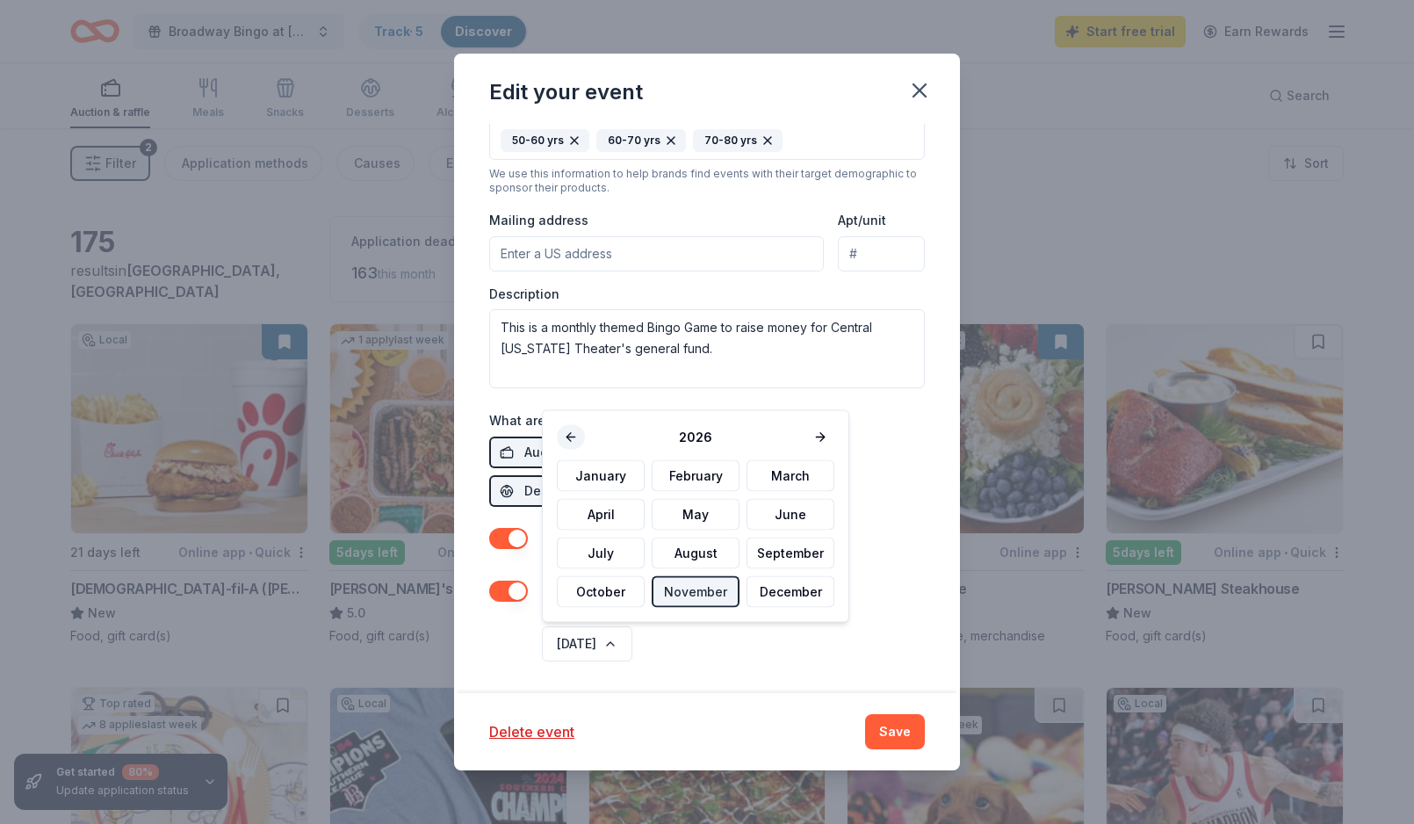
click at [571, 434] on button at bounding box center [571, 437] width 28 height 25
click at [786, 665] on div "Update donors you've applied to Let donors know of any updates you've made sinc…" at bounding box center [707, 408] width 506 height 568
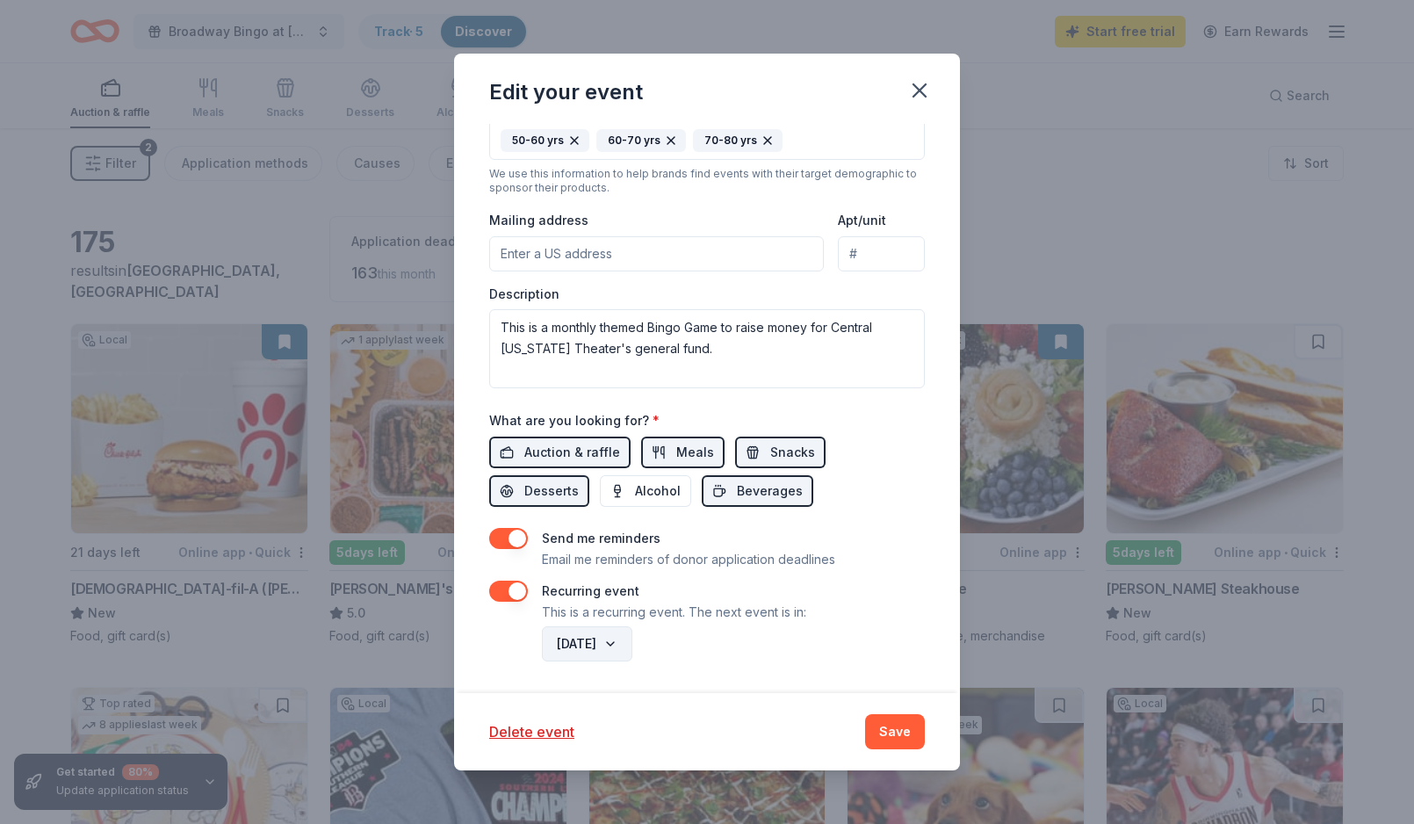
click at [632, 641] on button "[DATE]" at bounding box center [587, 643] width 90 height 35
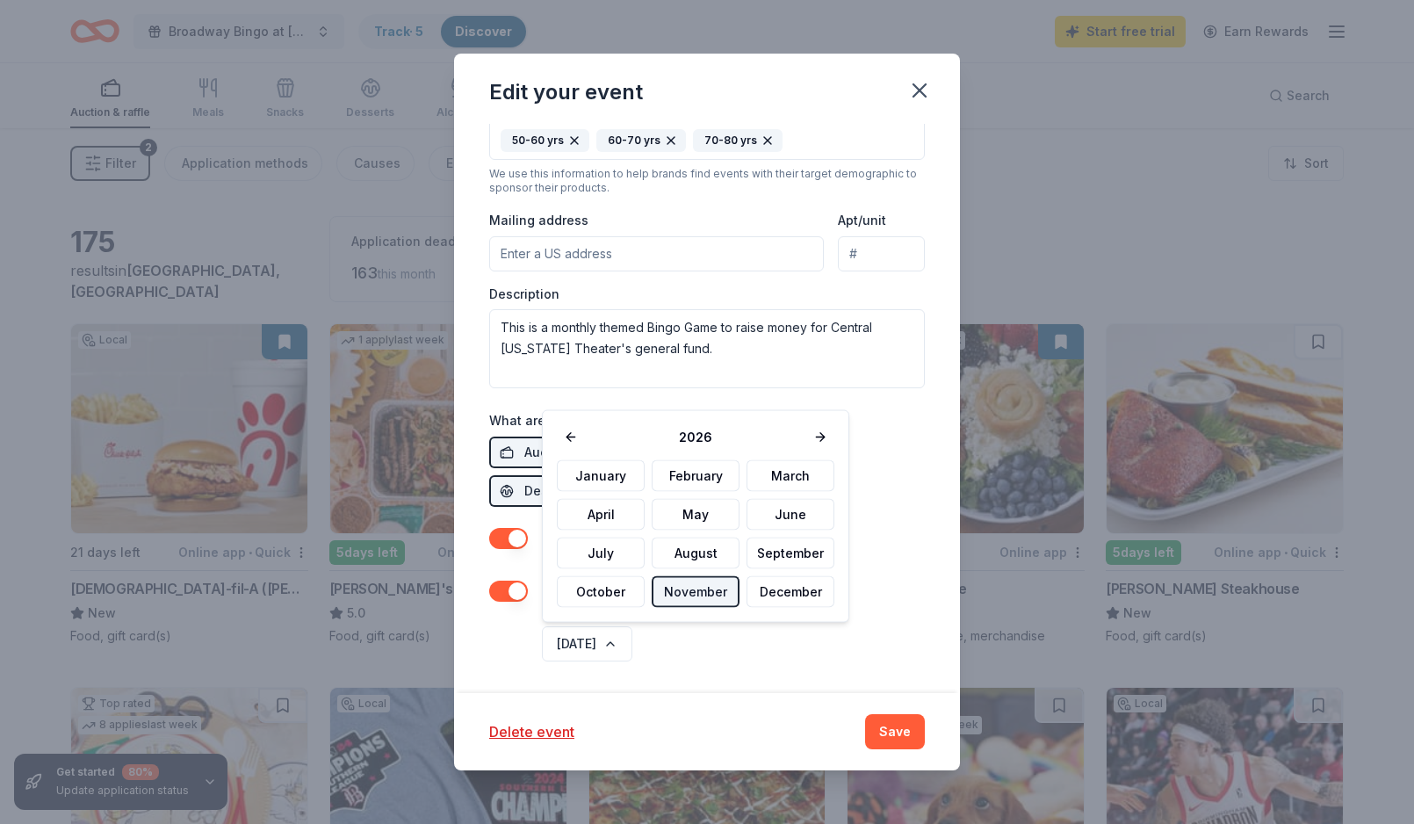
click at [674, 601] on button "November" at bounding box center [696, 592] width 88 height 32
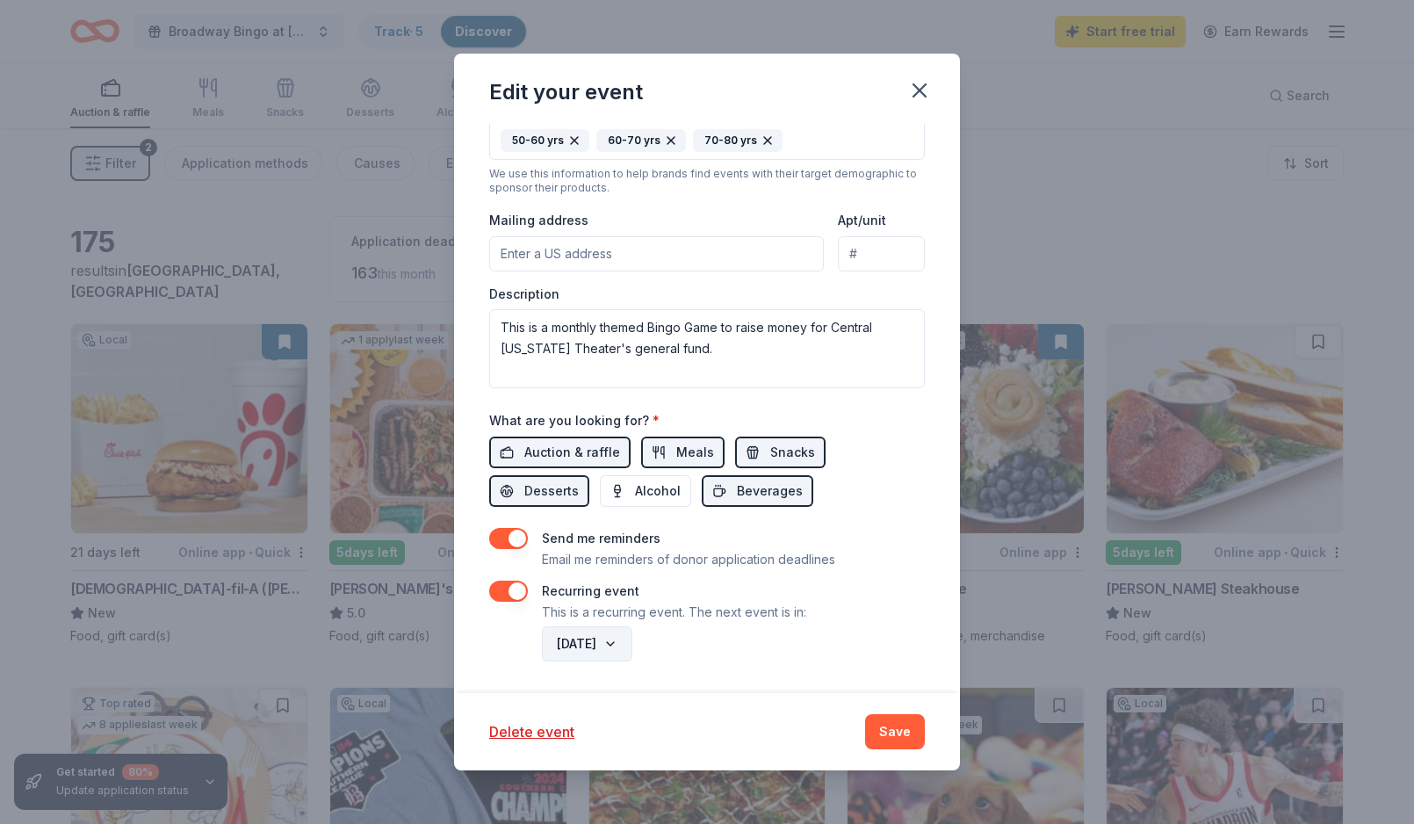
click at [632, 644] on button "[DATE]" at bounding box center [587, 643] width 90 height 35
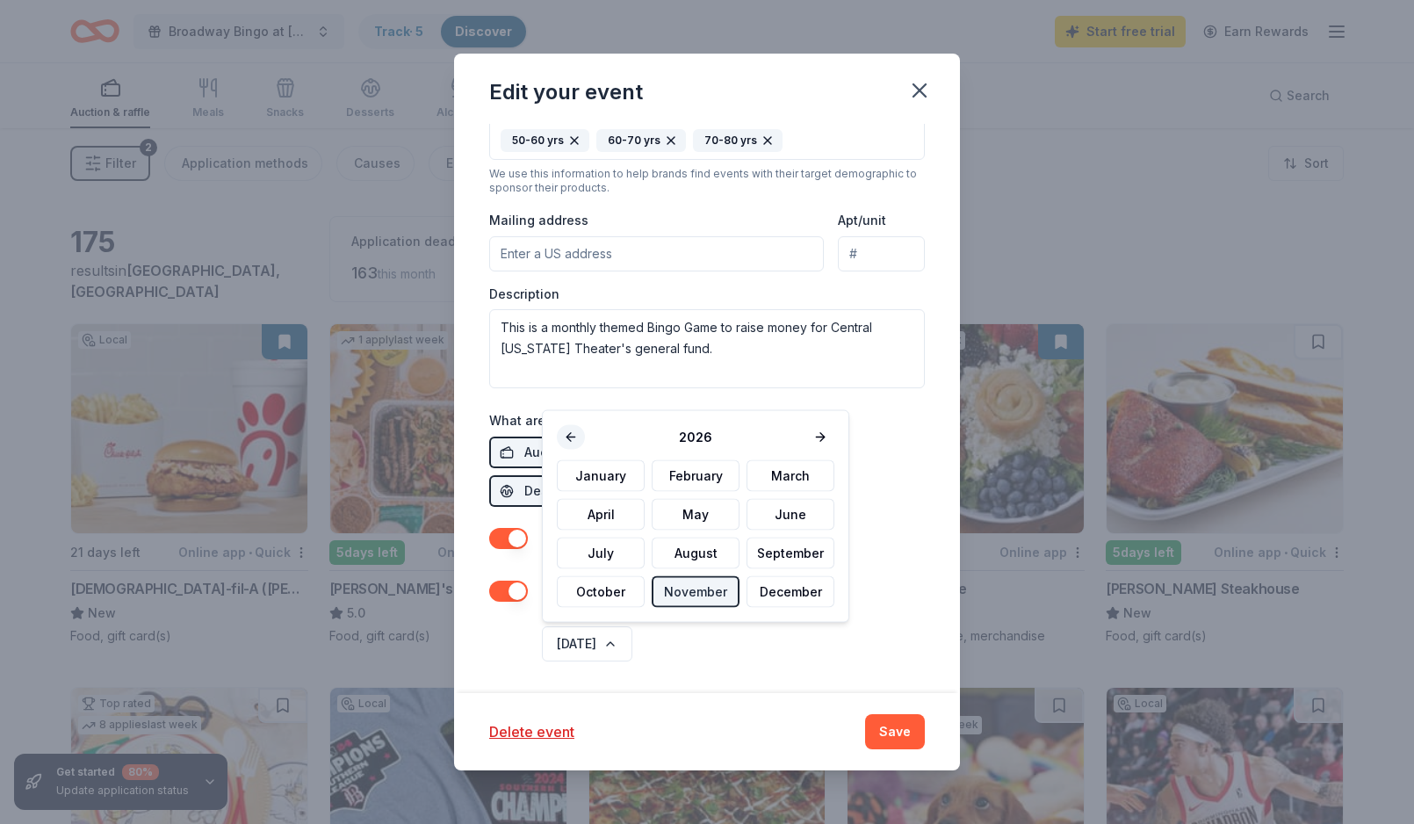
click at [578, 430] on button at bounding box center [571, 437] width 28 height 25
click at [689, 589] on button "November" at bounding box center [696, 592] width 88 height 32
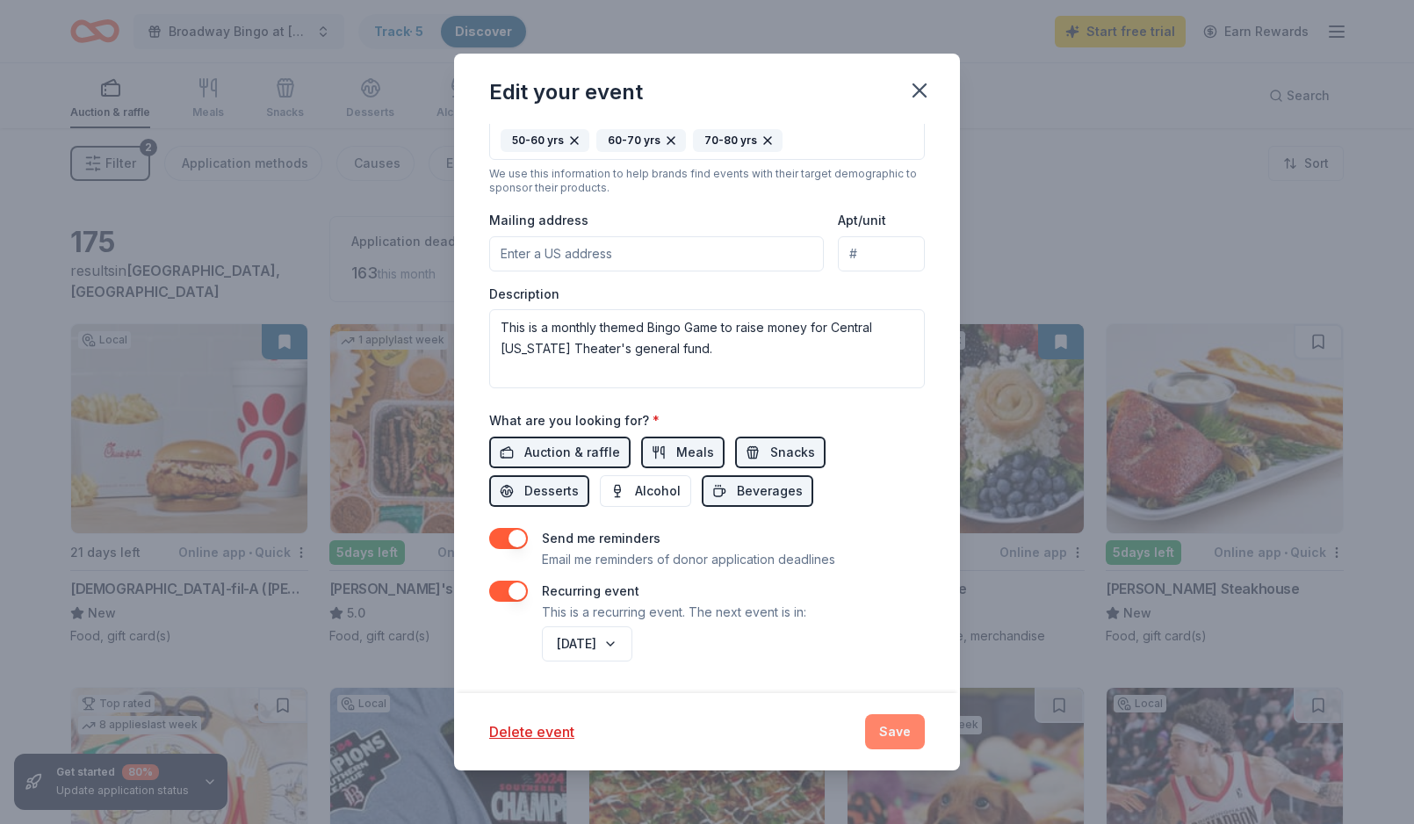
click at [894, 739] on button "Save" at bounding box center [895, 731] width 60 height 35
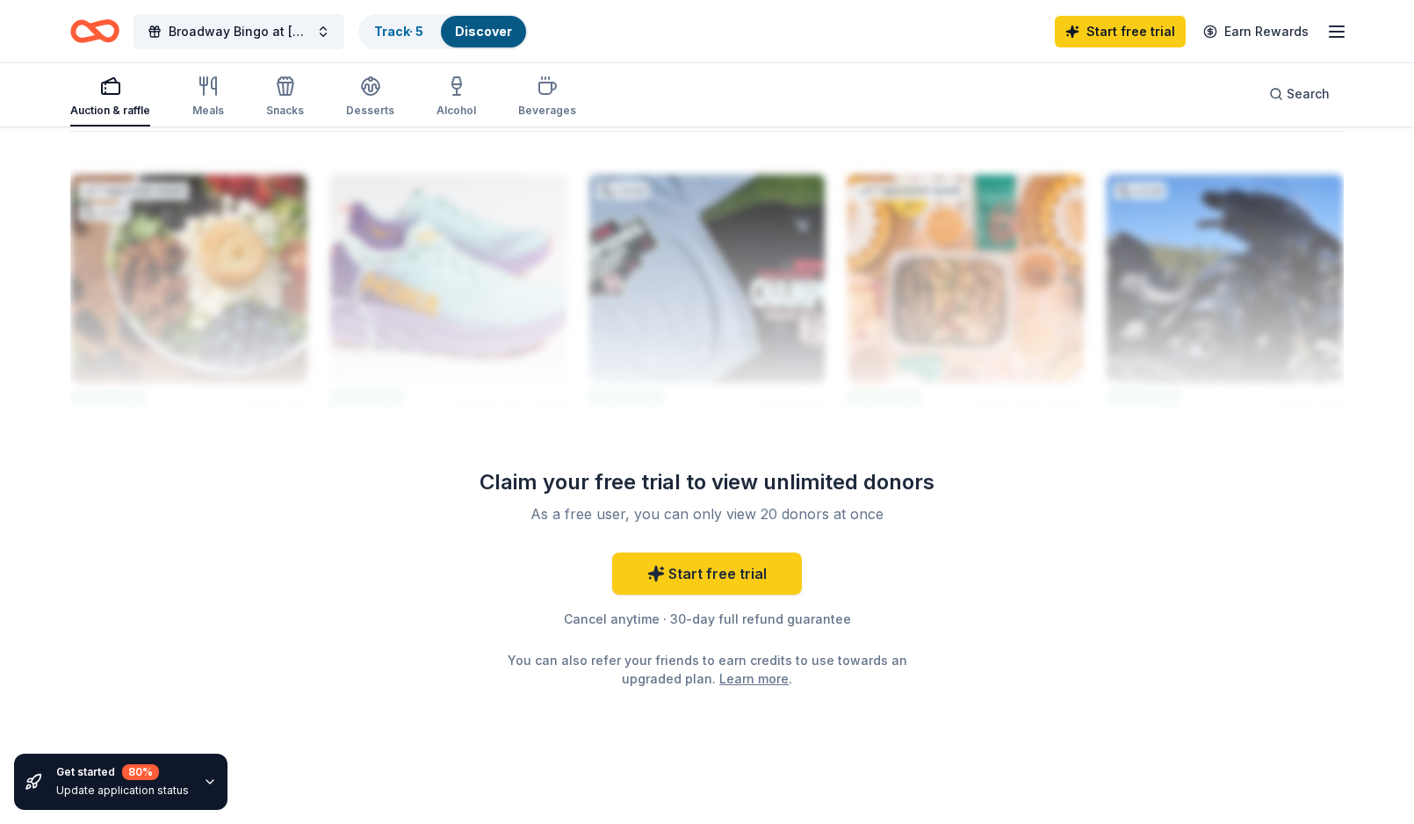
scroll to position [1690, 0]
